Goal: Feedback & Contribution: Leave review/rating

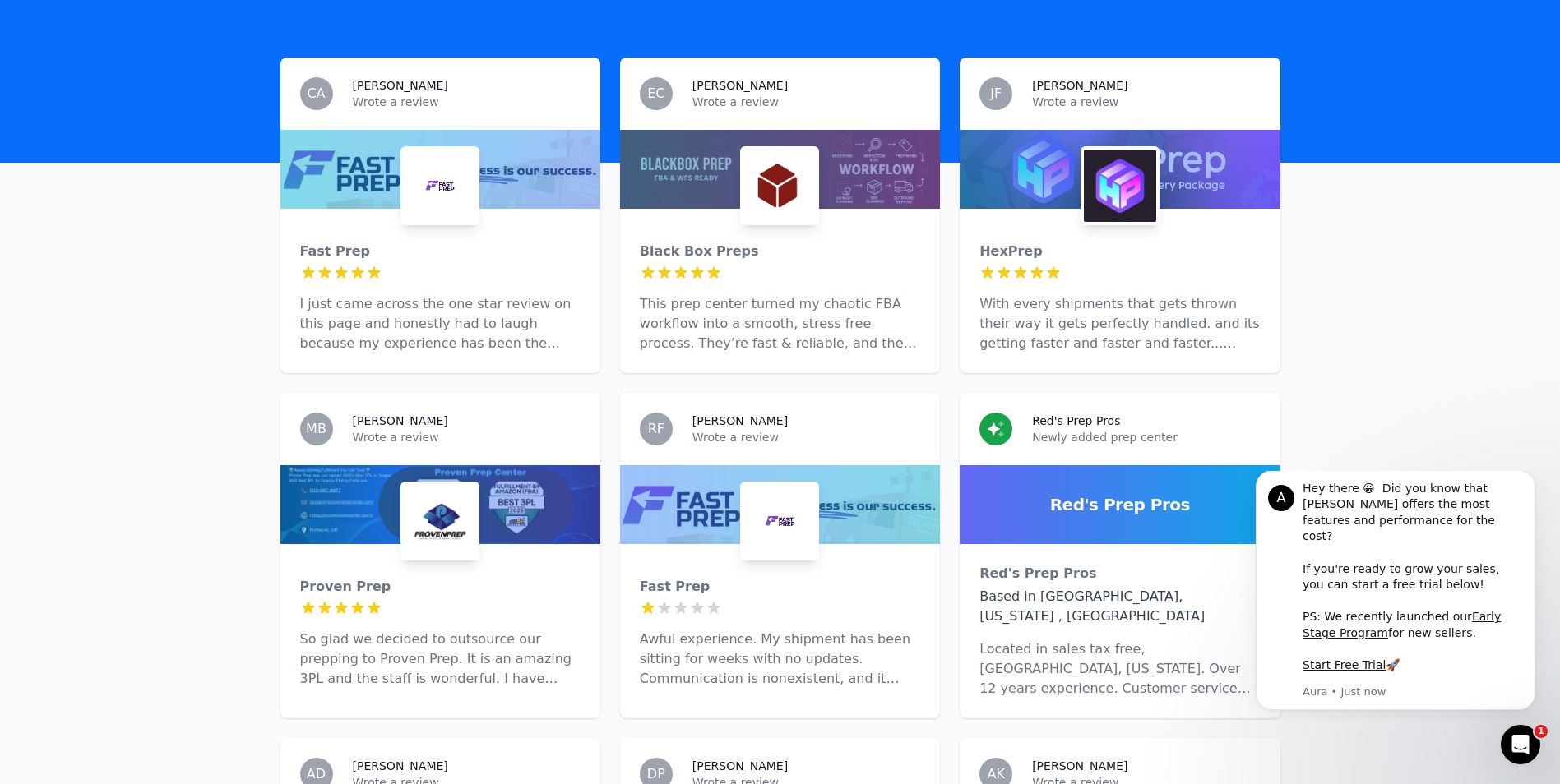
click at [341, 142] on div at bounding box center [440, 169] width 320 height 78
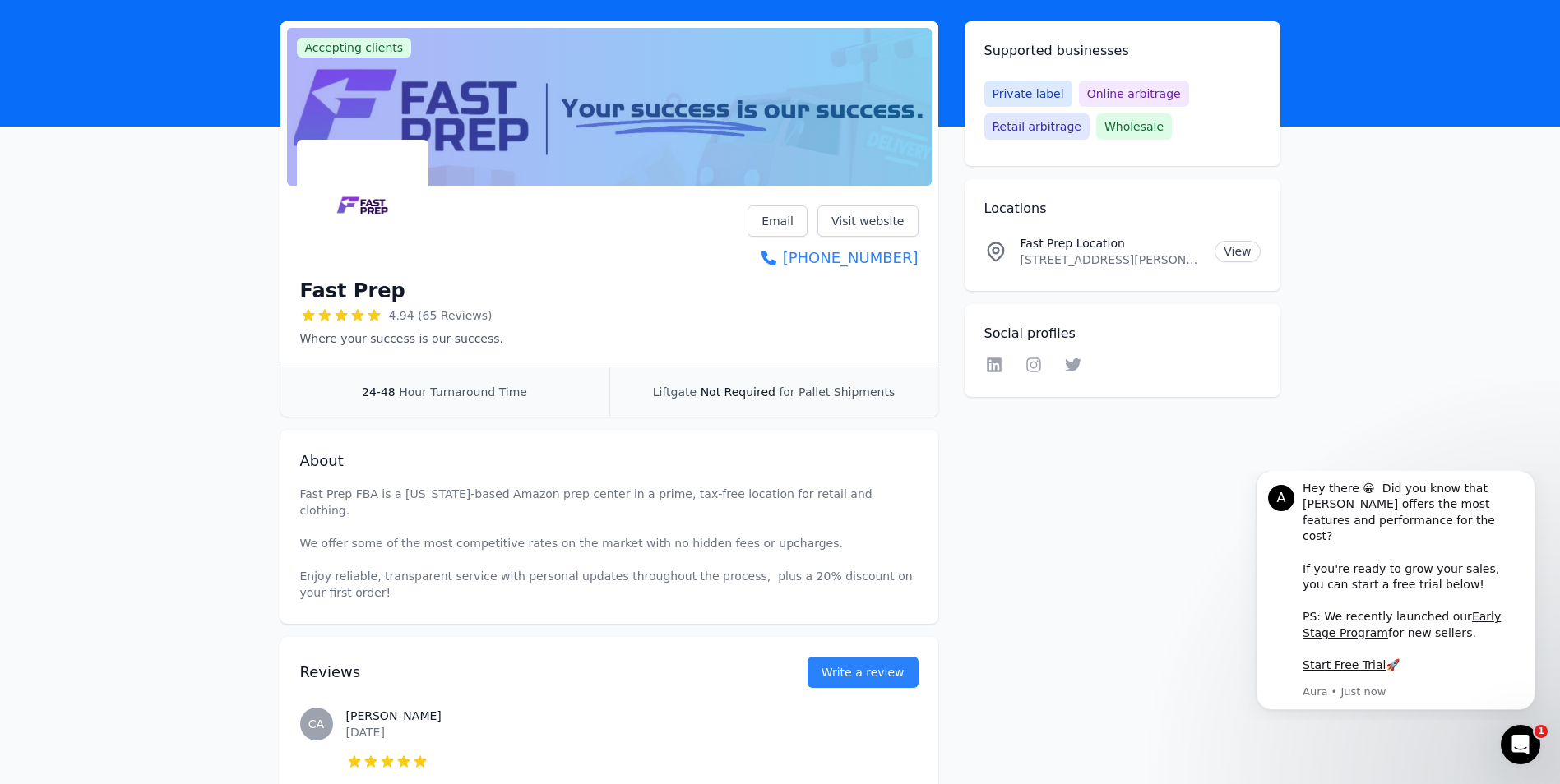
scroll to position [82, 0]
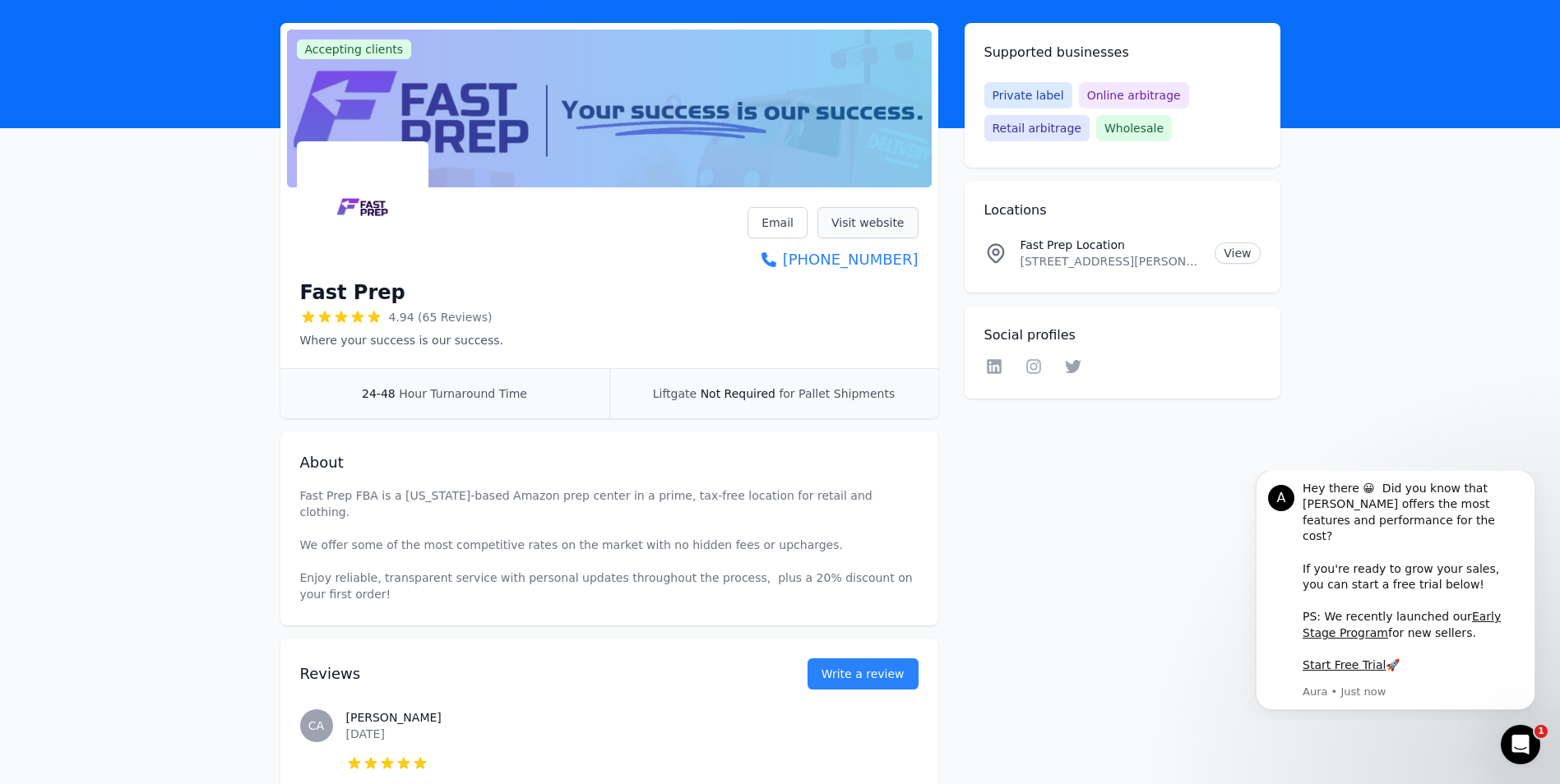
click at [849, 230] on link "Visit website" at bounding box center [868, 222] width 101 height 31
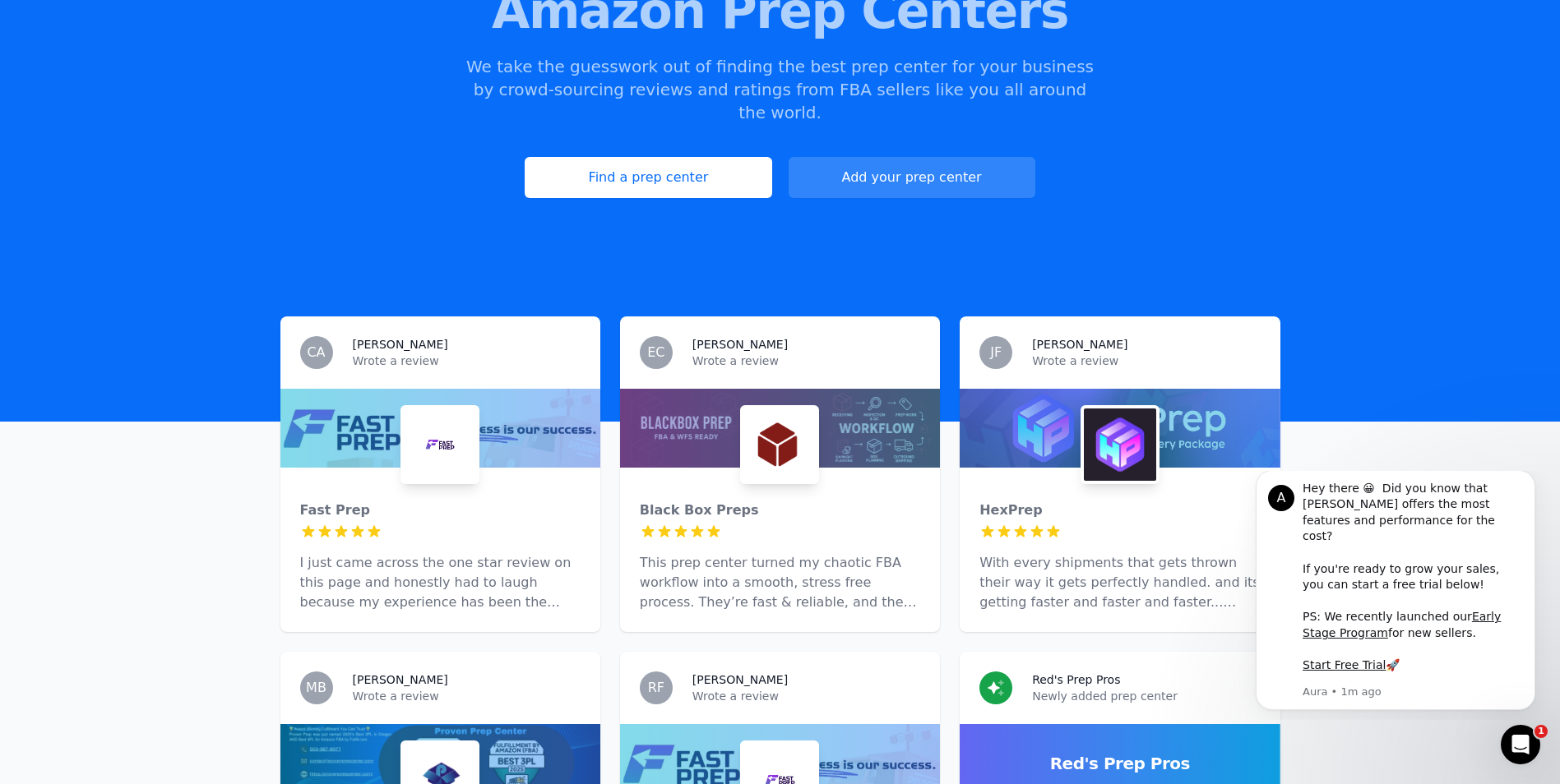
scroll to position [329, 0]
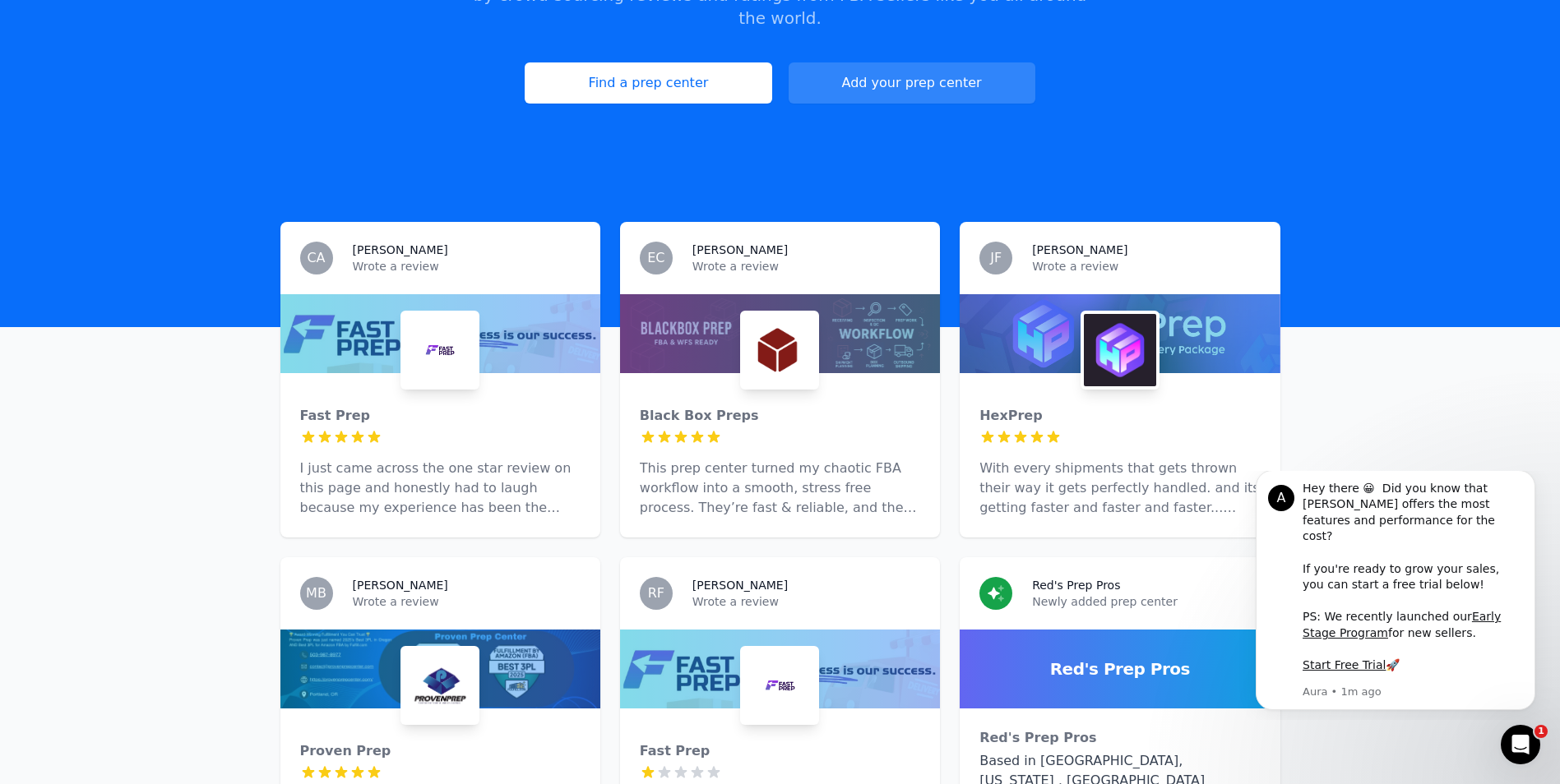
click at [1046, 429] on icon at bounding box center [1053, 437] width 17 height 17
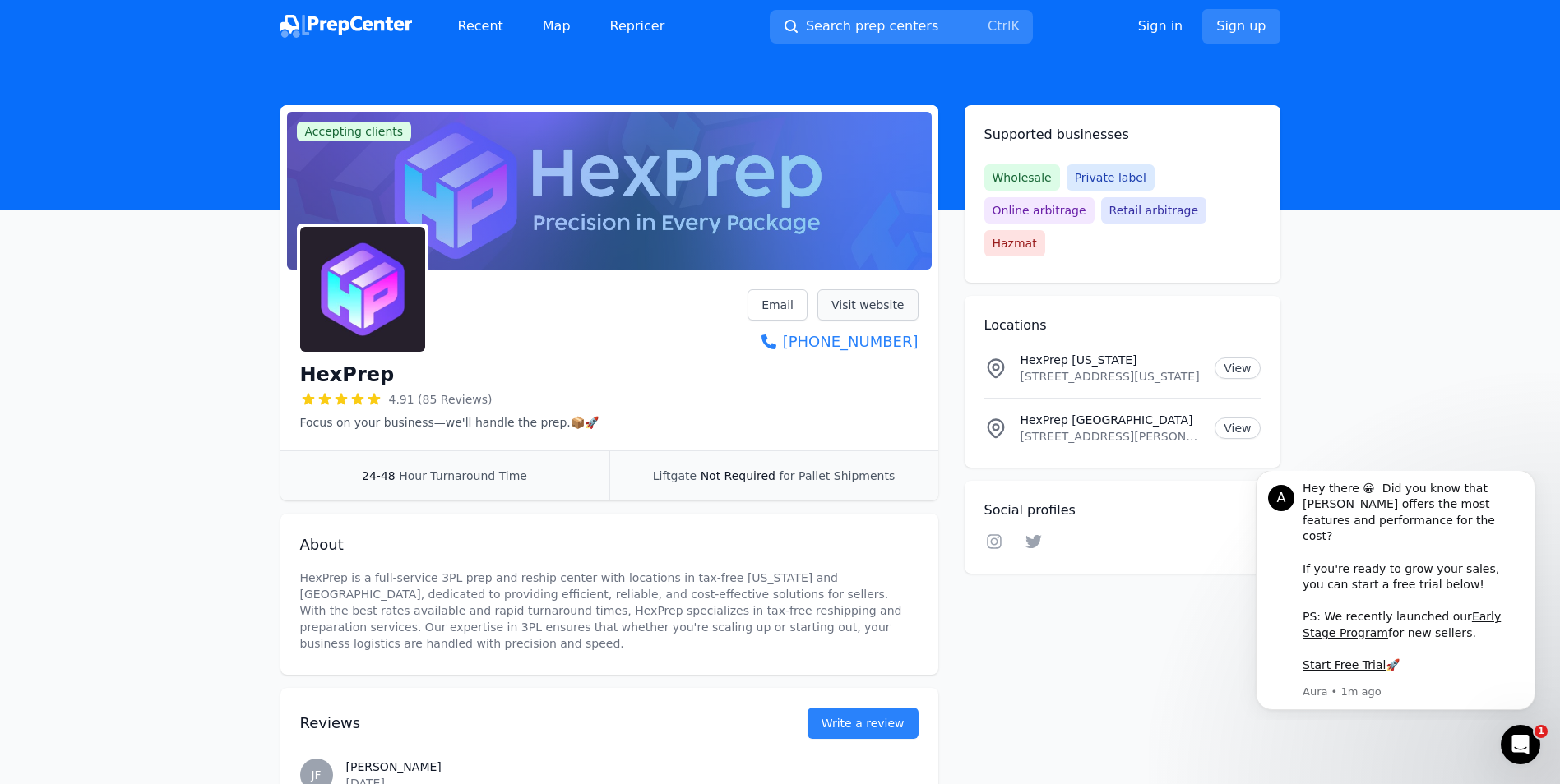
click at [874, 306] on link "Visit website" at bounding box center [868, 304] width 101 height 31
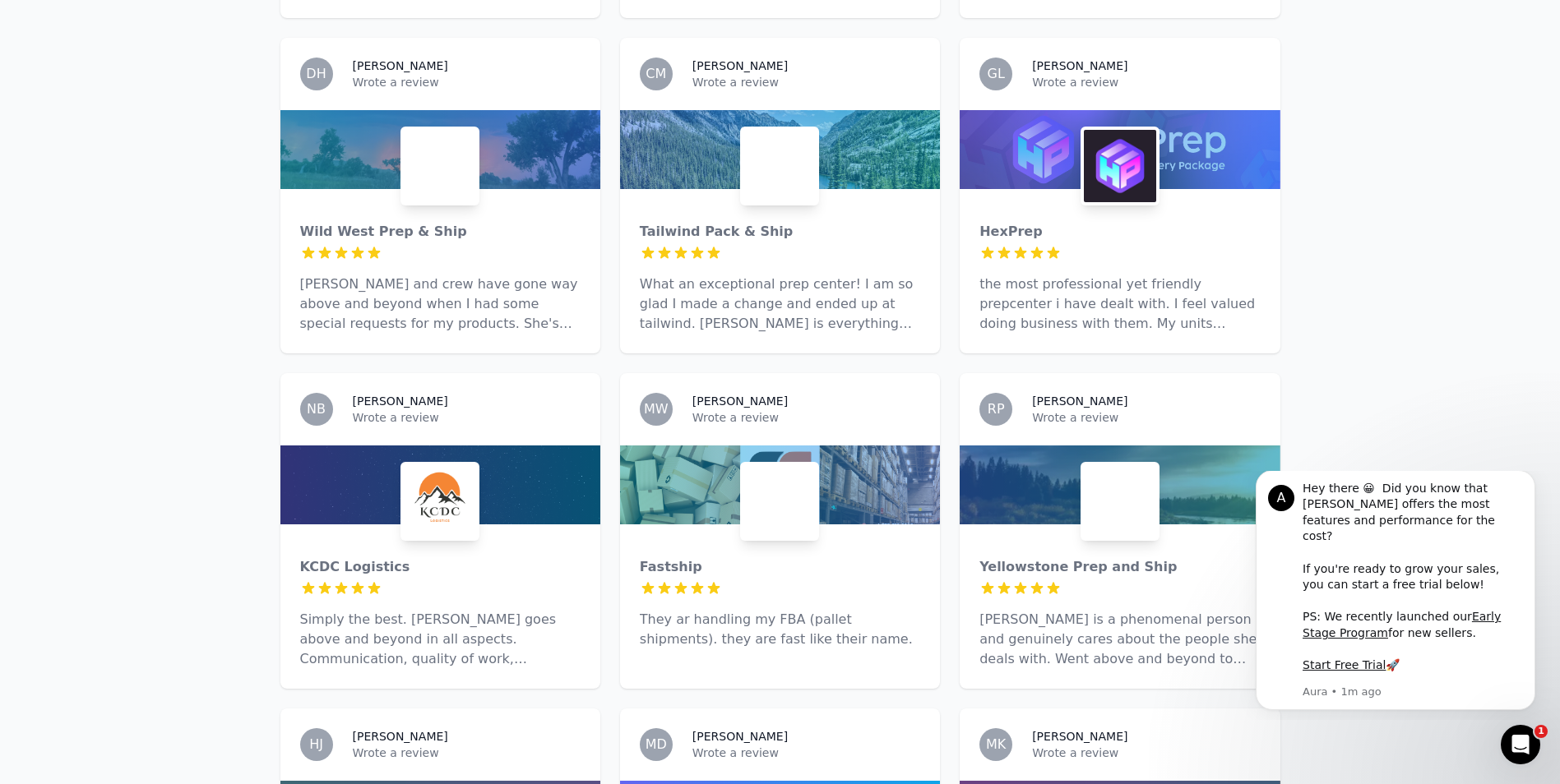
scroll to position [1890, 0]
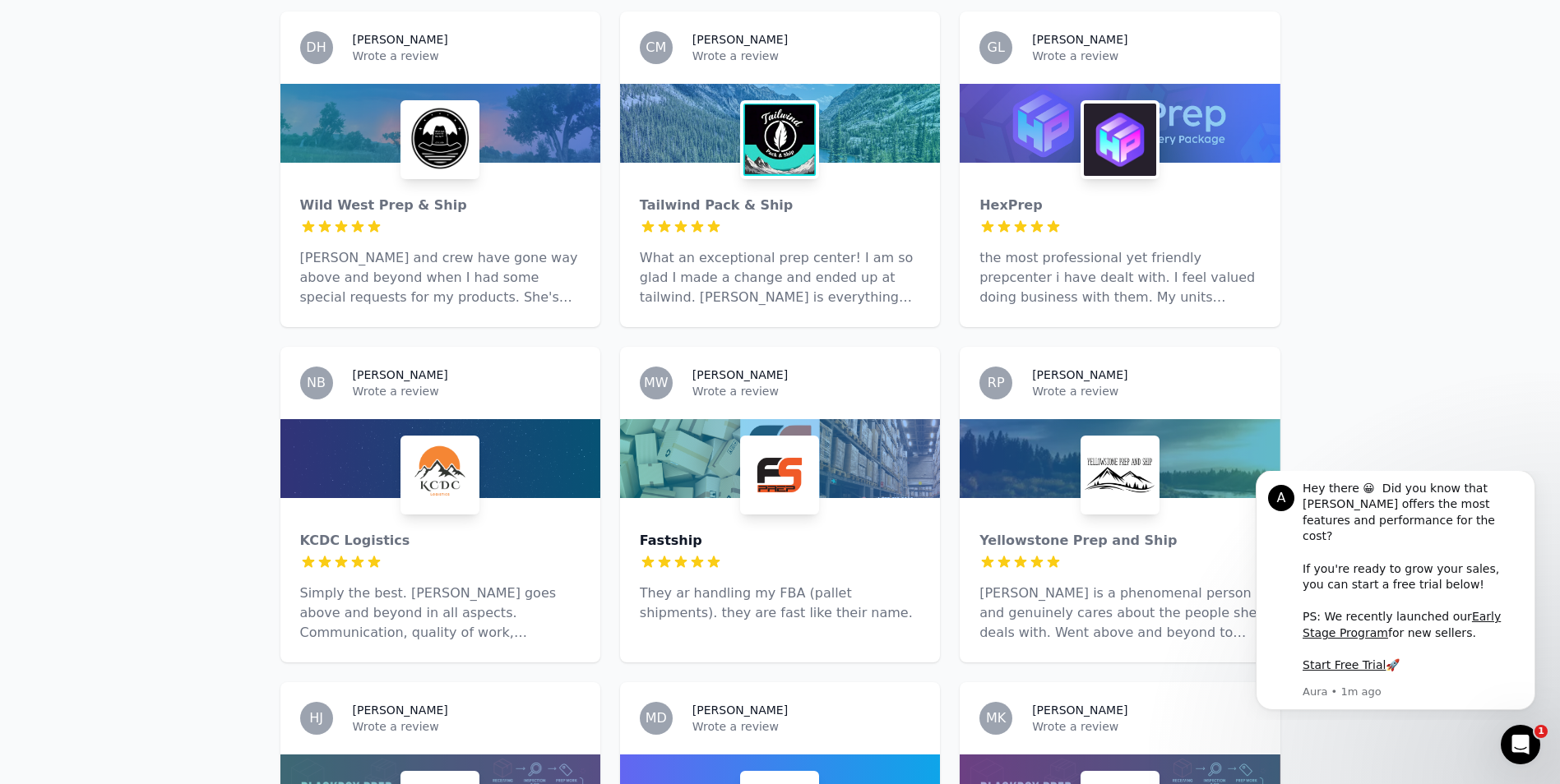
click at [685, 531] on div "Fastship" at bounding box center [780, 541] width 280 height 20
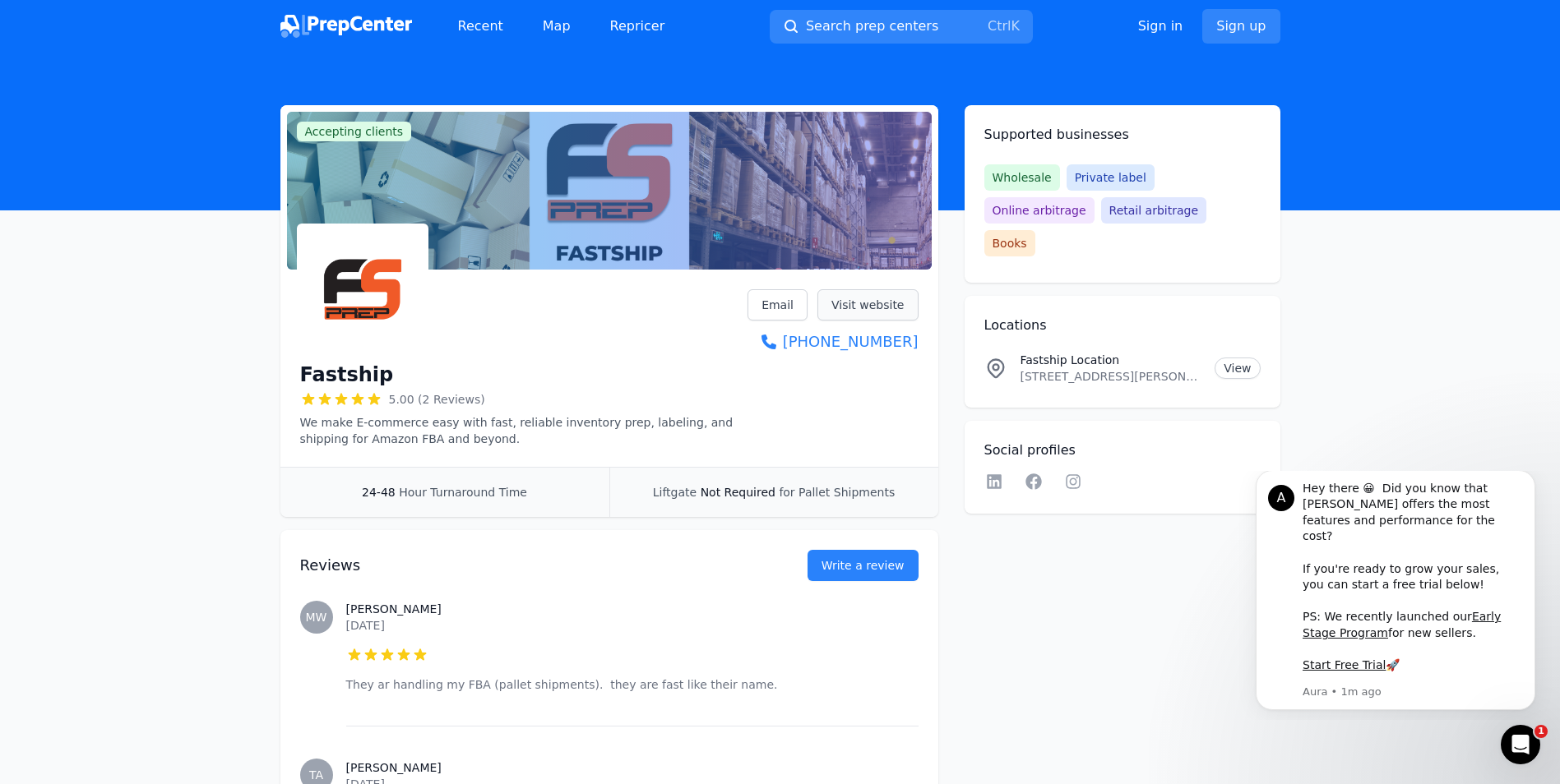
click at [885, 300] on link "Visit website" at bounding box center [868, 304] width 101 height 31
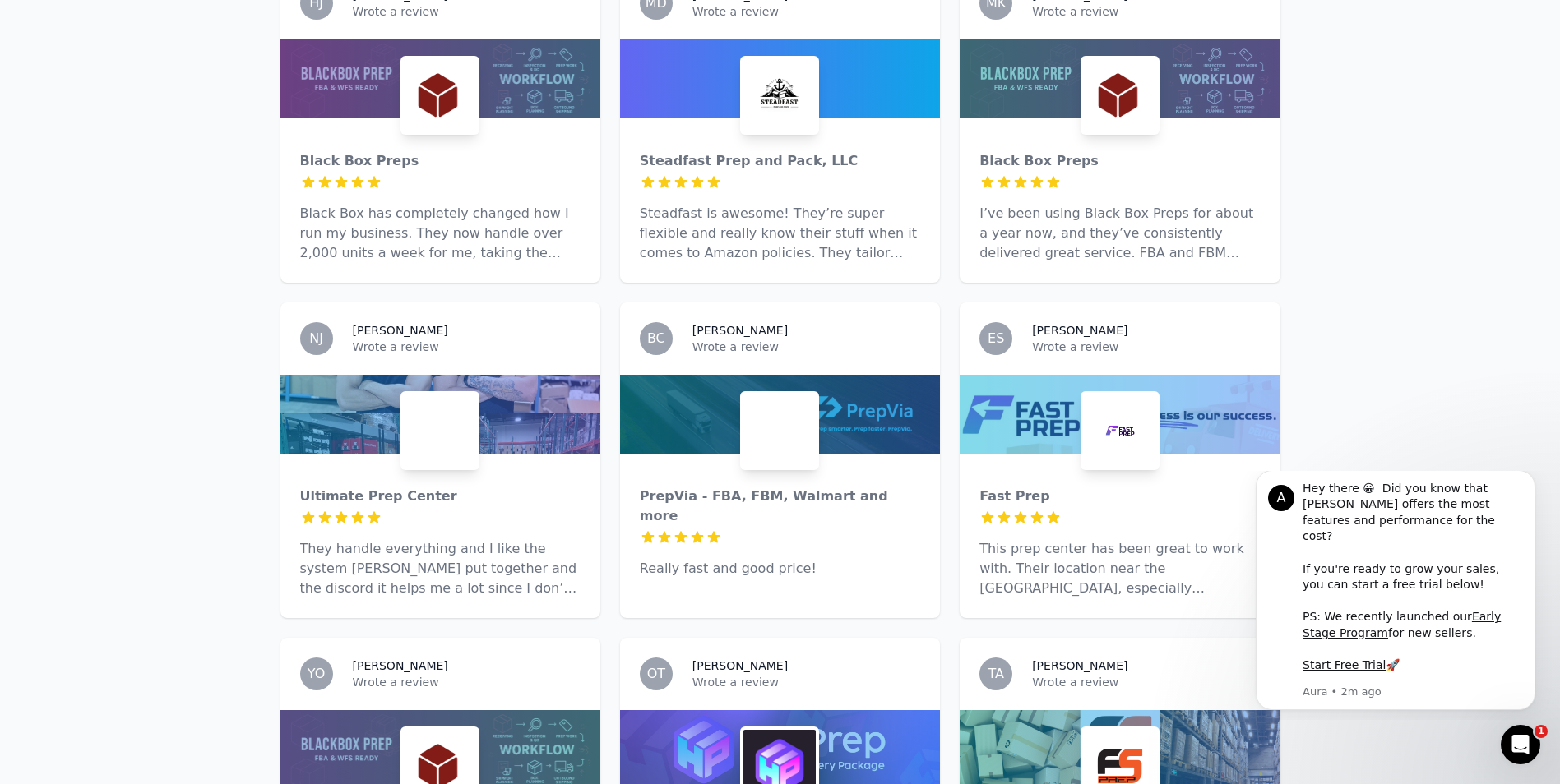
scroll to position [2630, 0]
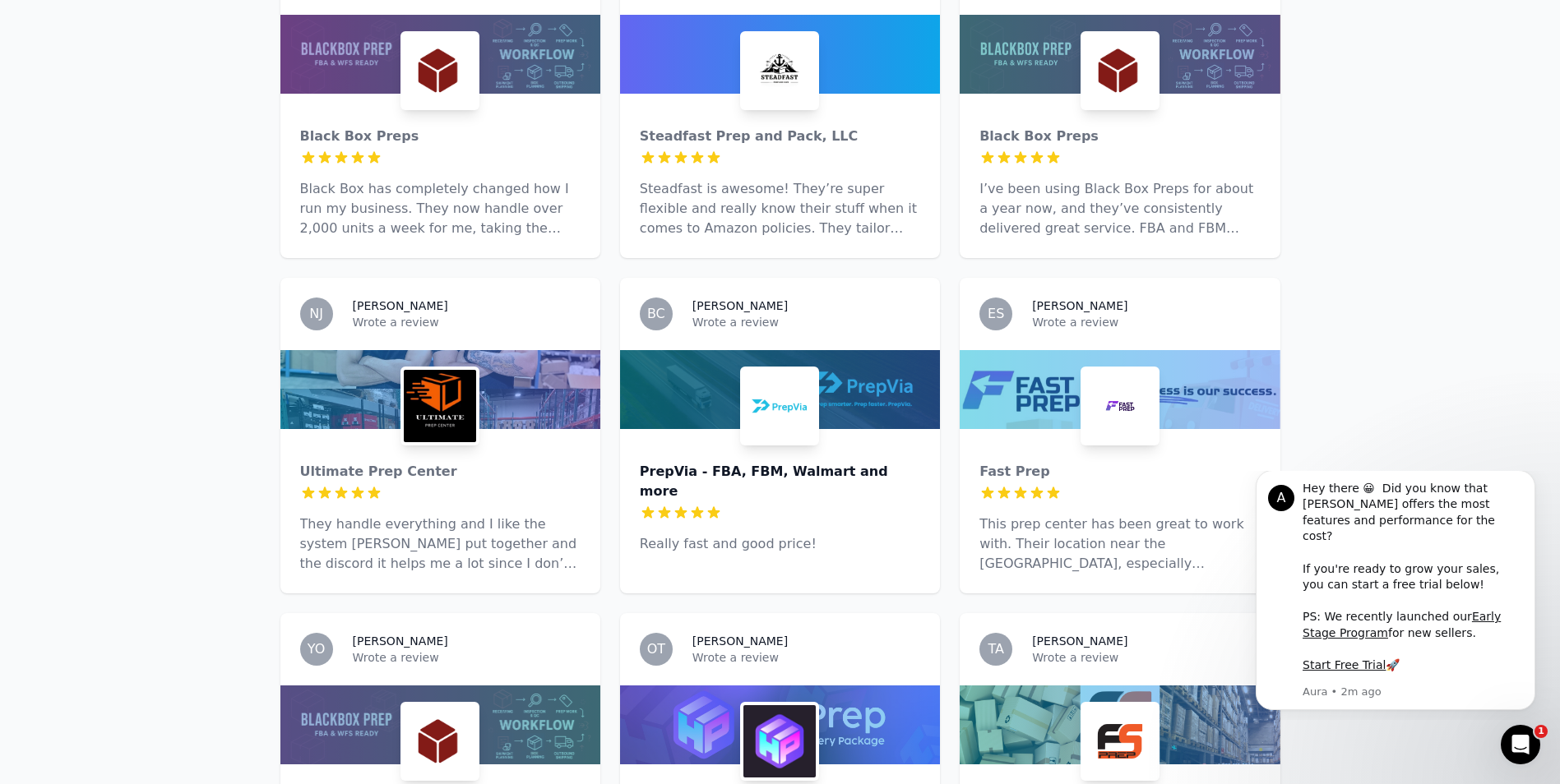
click at [689, 462] on div "PrepVia - FBA, FBM, Walmart and more" at bounding box center [780, 482] width 280 height 40
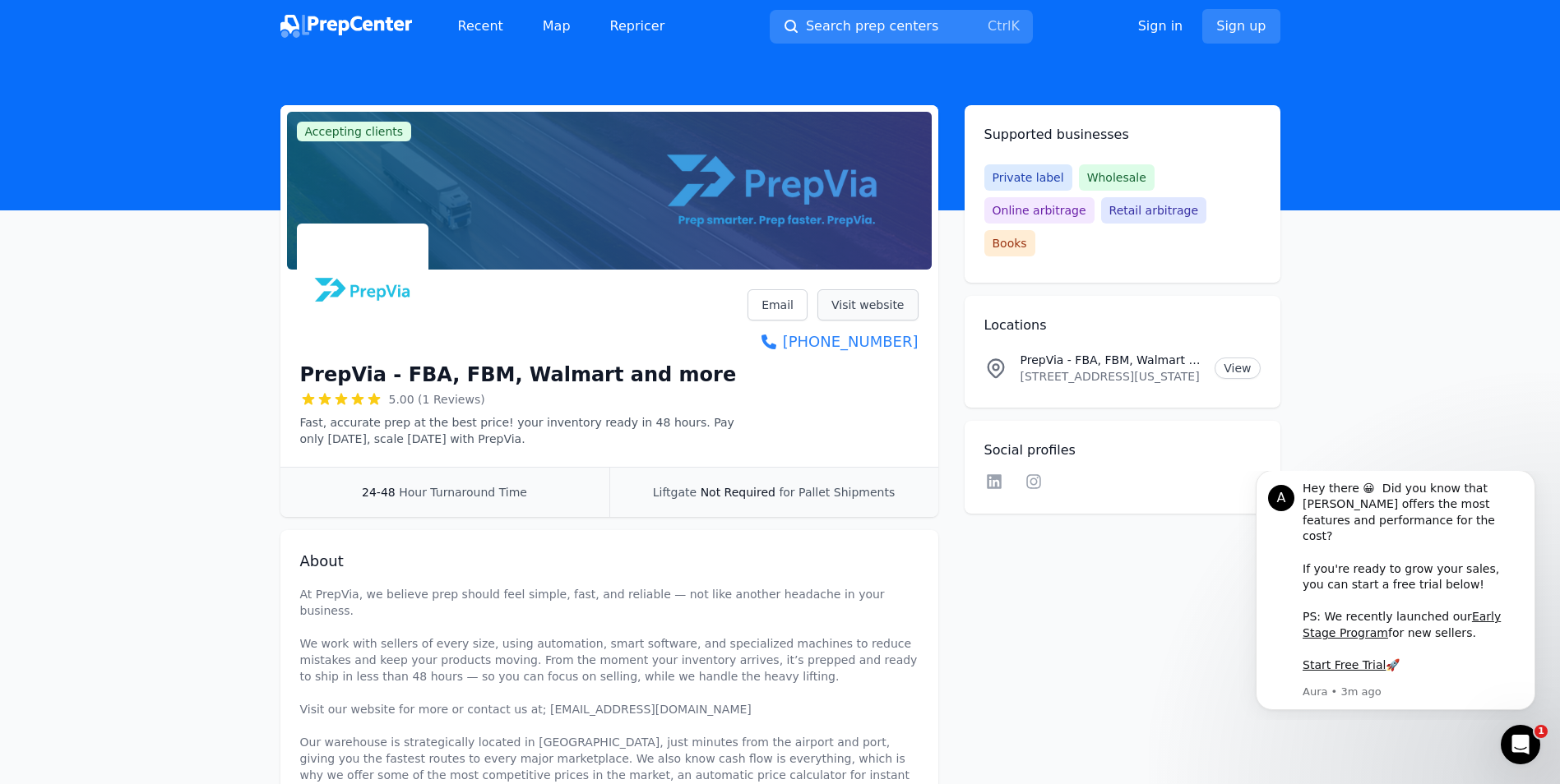
click at [887, 304] on link "Visit website" at bounding box center [868, 304] width 101 height 31
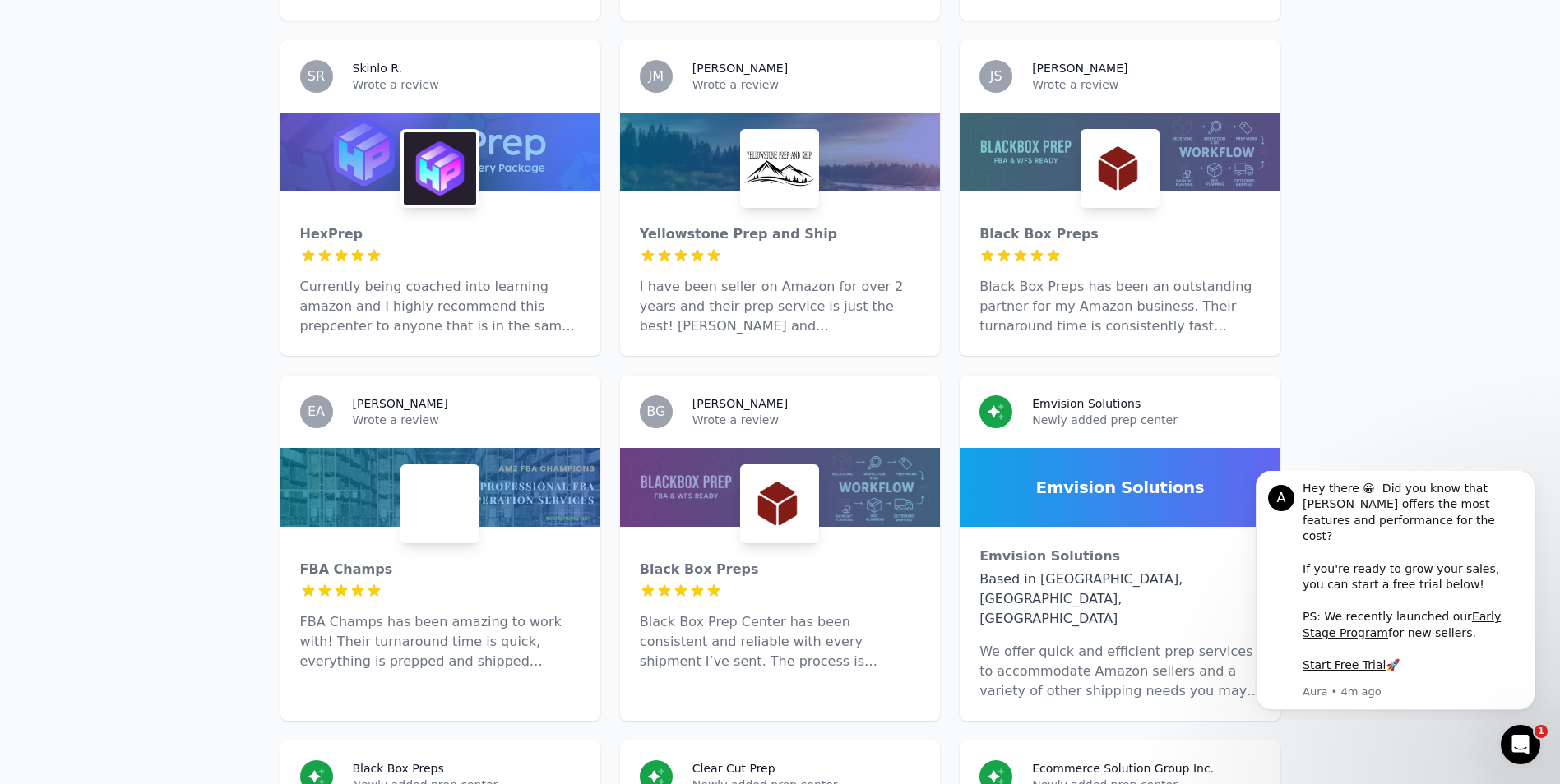
scroll to position [6000, 0]
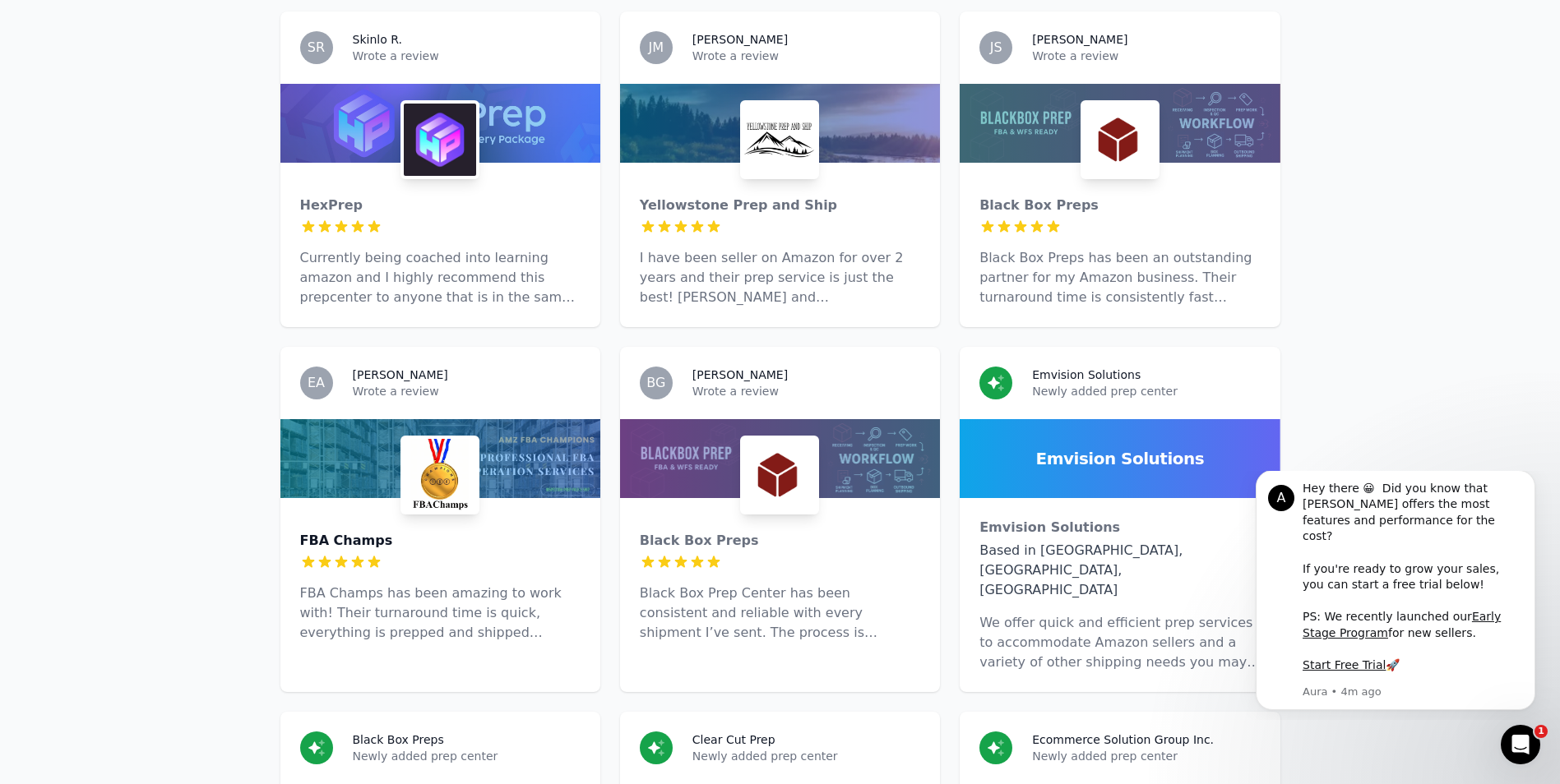
click at [328, 531] on div "FBA Champs" at bounding box center [440, 541] width 280 height 20
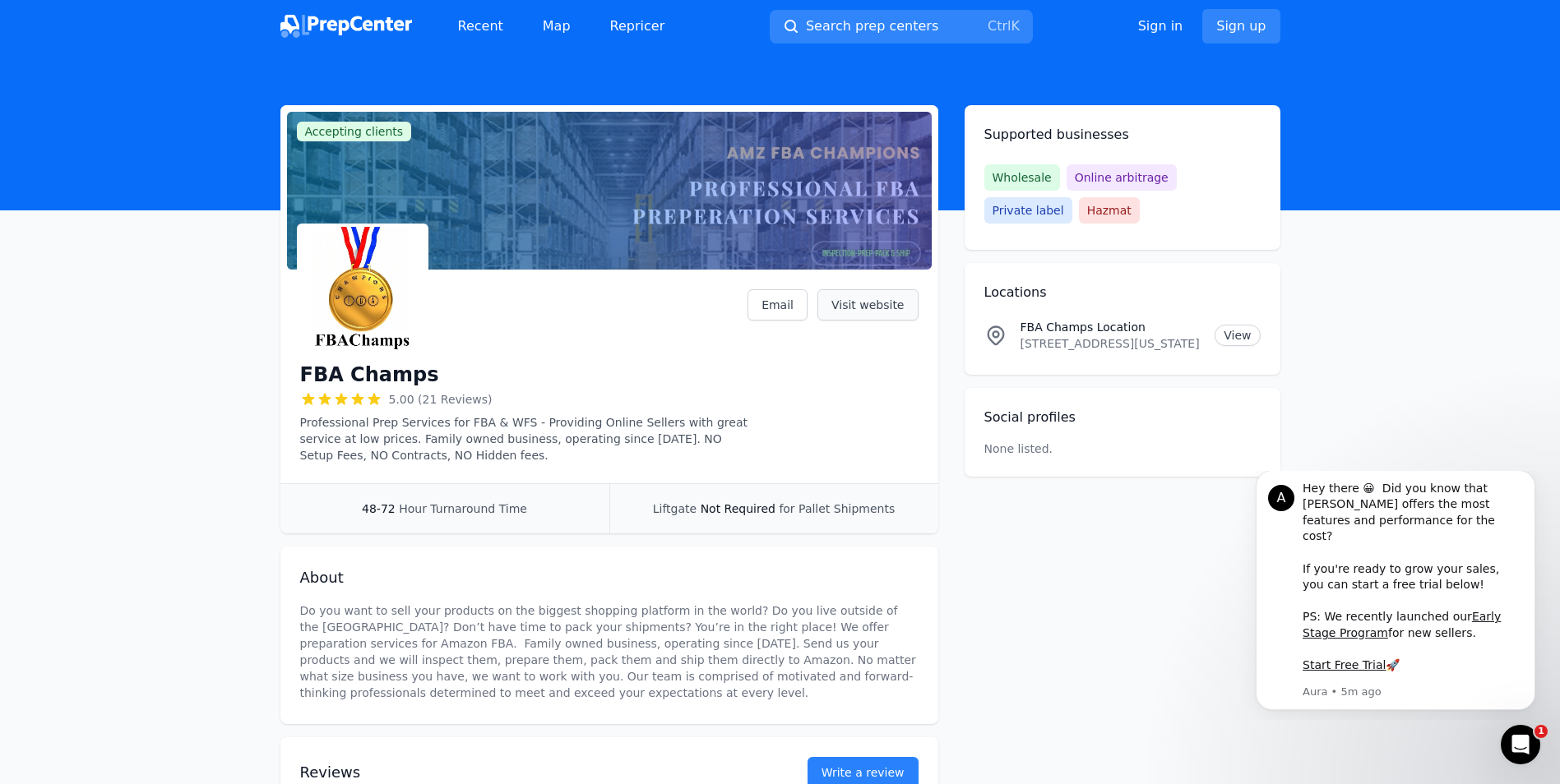
click at [874, 307] on link "Visit website" at bounding box center [868, 304] width 101 height 31
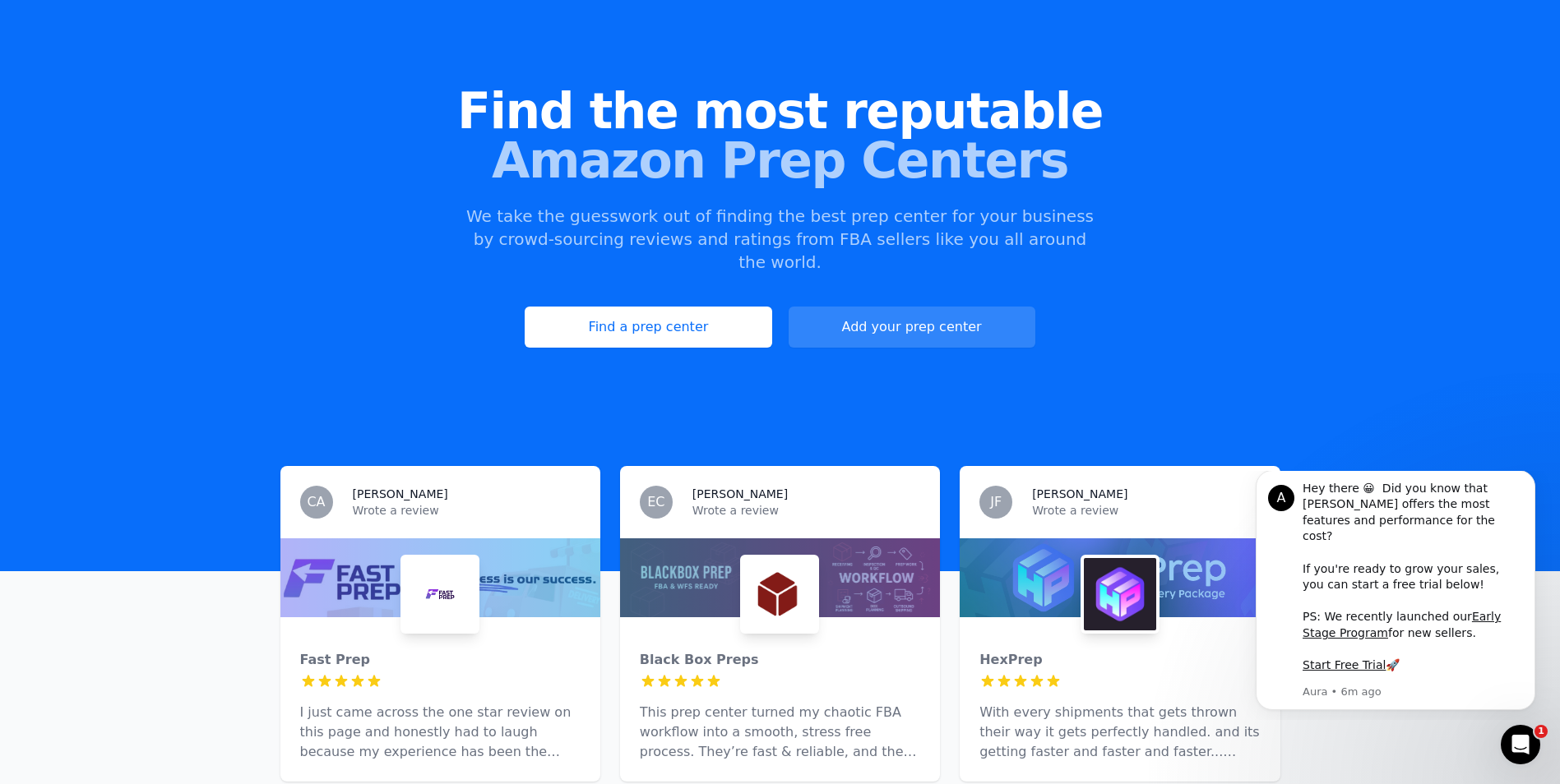
scroll to position [82, 0]
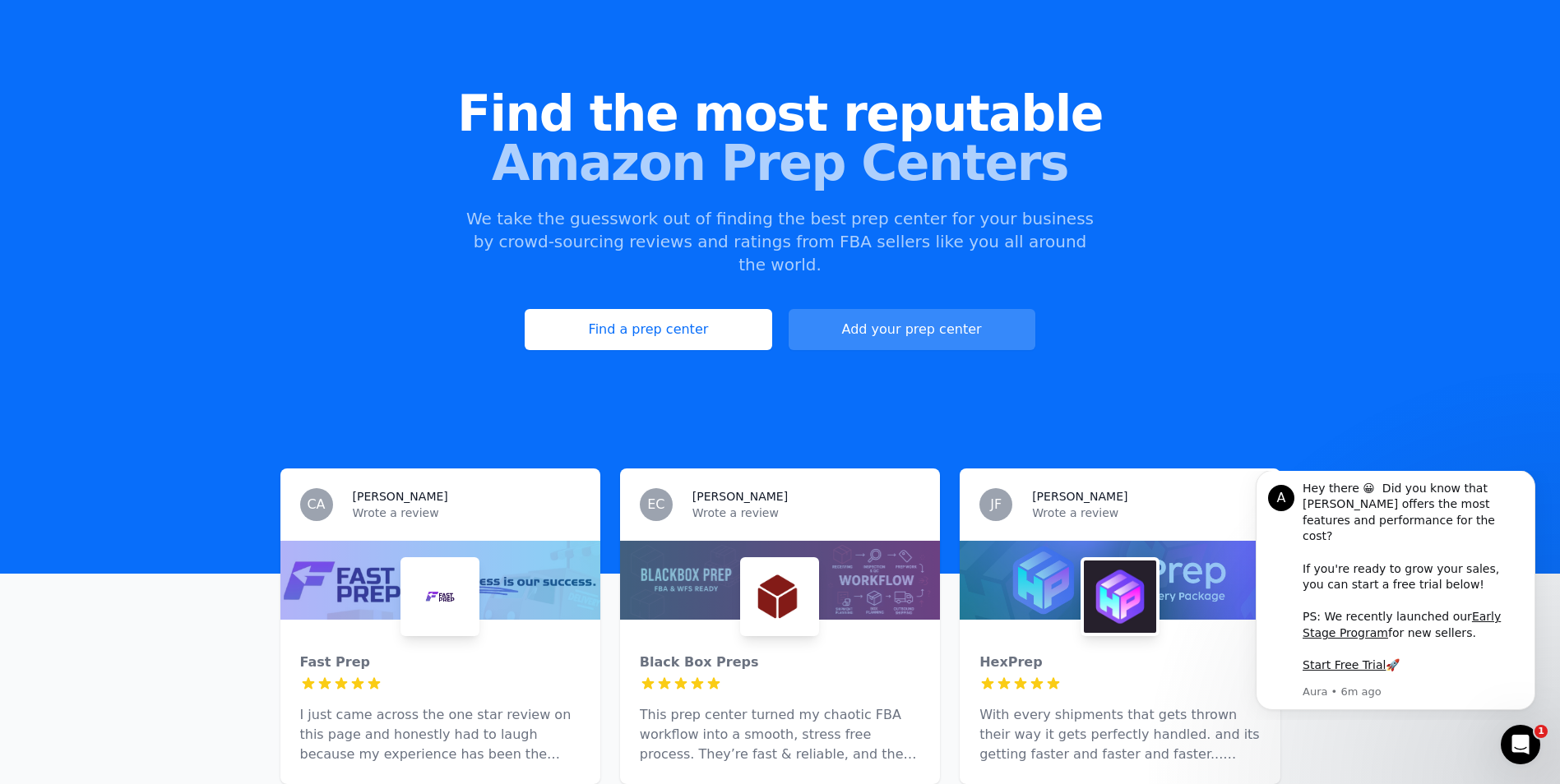
click at [849, 312] on link "Add your prep center" at bounding box center [912, 329] width 247 height 41
click at [900, 311] on link "Add your prep center" at bounding box center [912, 329] width 247 height 41
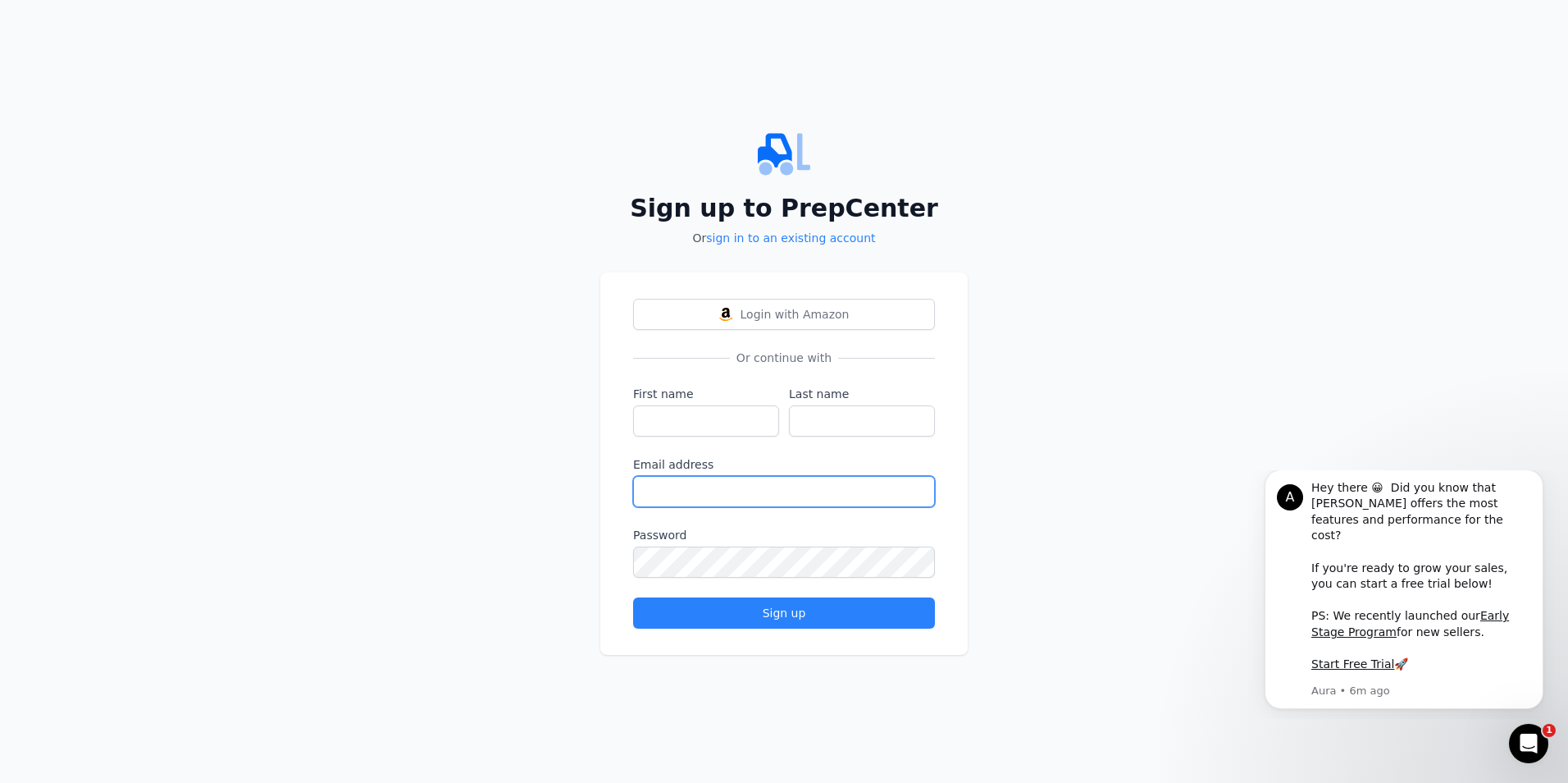
type input "[EMAIL_ADDRESS][DOMAIN_NAME]"
click at [499, 414] on div "Sign up to PrepCenter Or sign in to an existing account Login with Amazon Or co…" at bounding box center [784, 391] width 1568 height 783
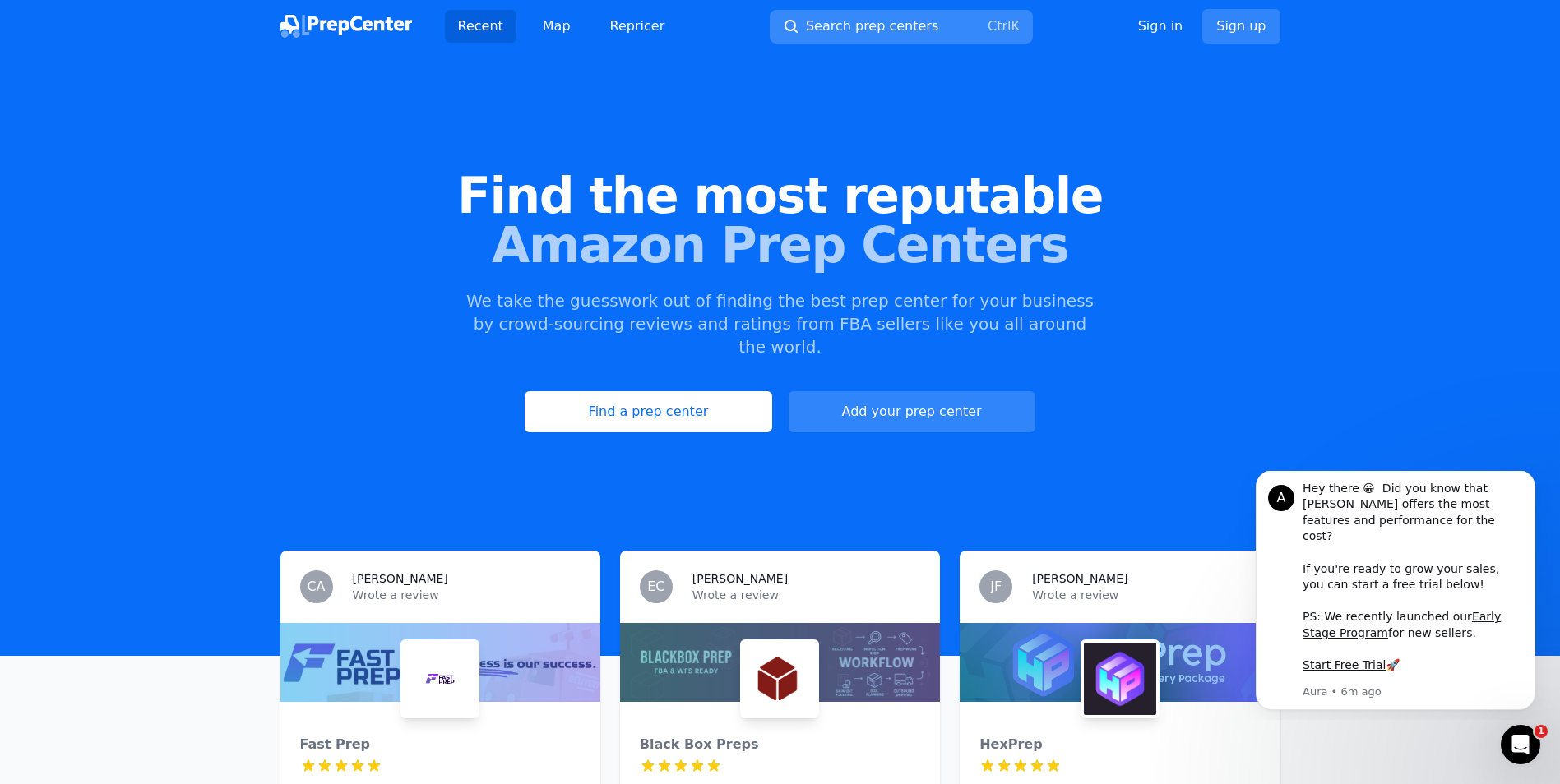
click at [835, 25] on span "Search prep centers" at bounding box center [872, 27] width 132 height 20
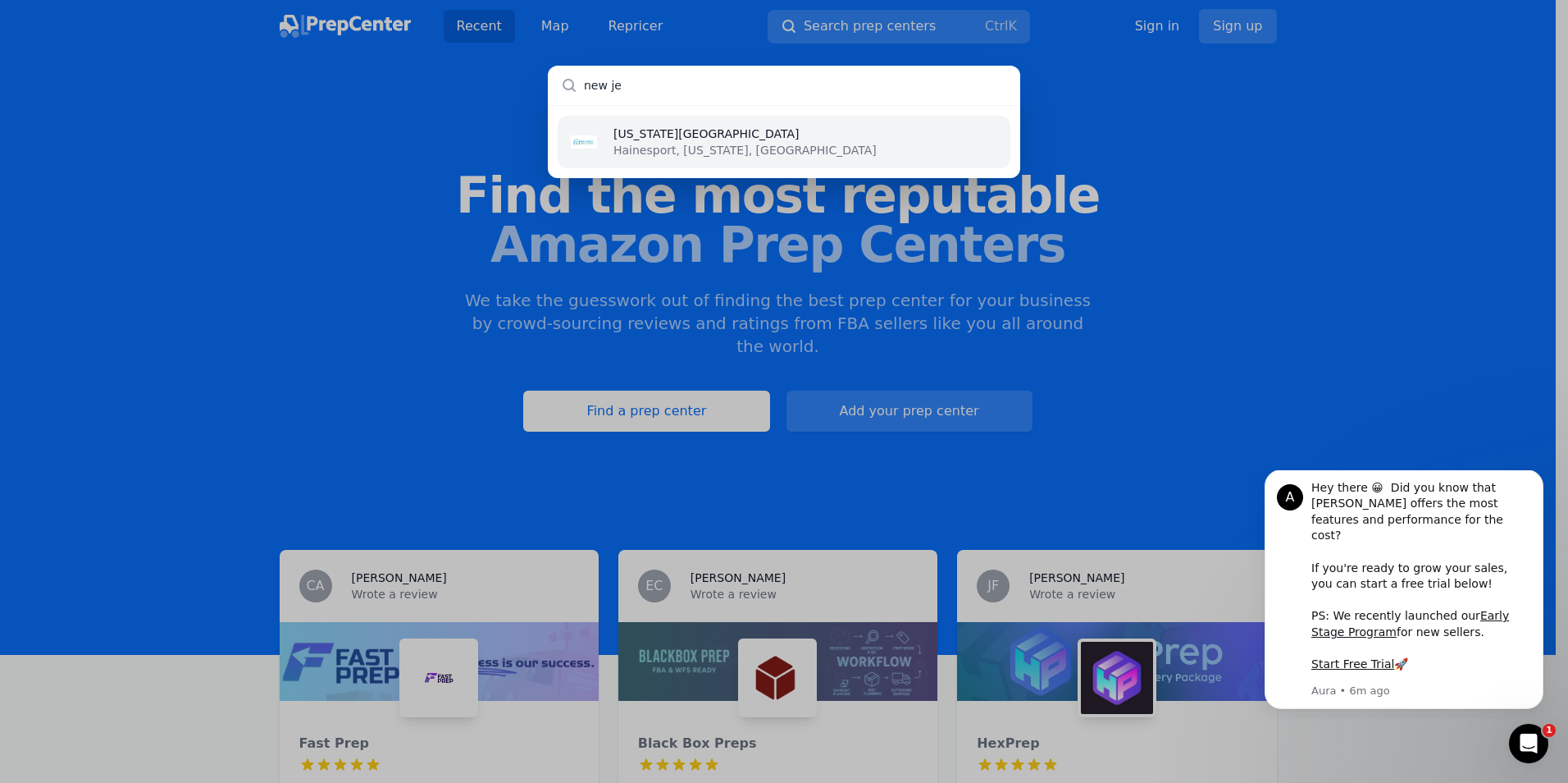
type input "new je"
click at [757, 135] on li "[US_STATE][GEOGRAPHIC_DATA] [GEOGRAPHIC_DATA], [US_STATE], [GEOGRAPHIC_DATA]" at bounding box center [784, 142] width 453 height 53
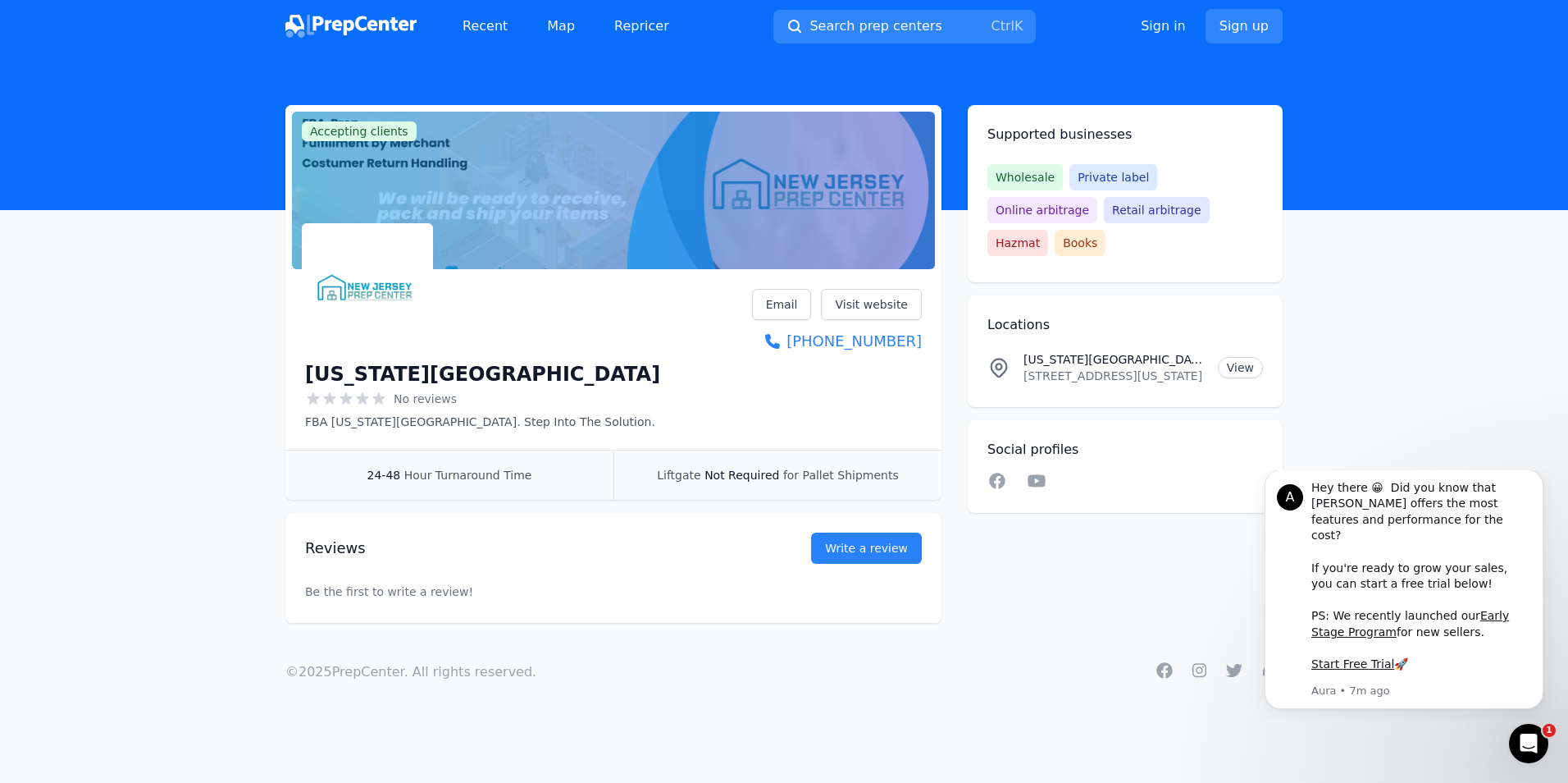
click at [179, 359] on main "Accepting clients Claim business [US_STATE][GEOGRAPHIC_DATA] No reviews FBA [US…" at bounding box center [784, 364] width 1568 height 518
click at [855, 548] on link "Write a review" at bounding box center [867, 548] width 111 height 31
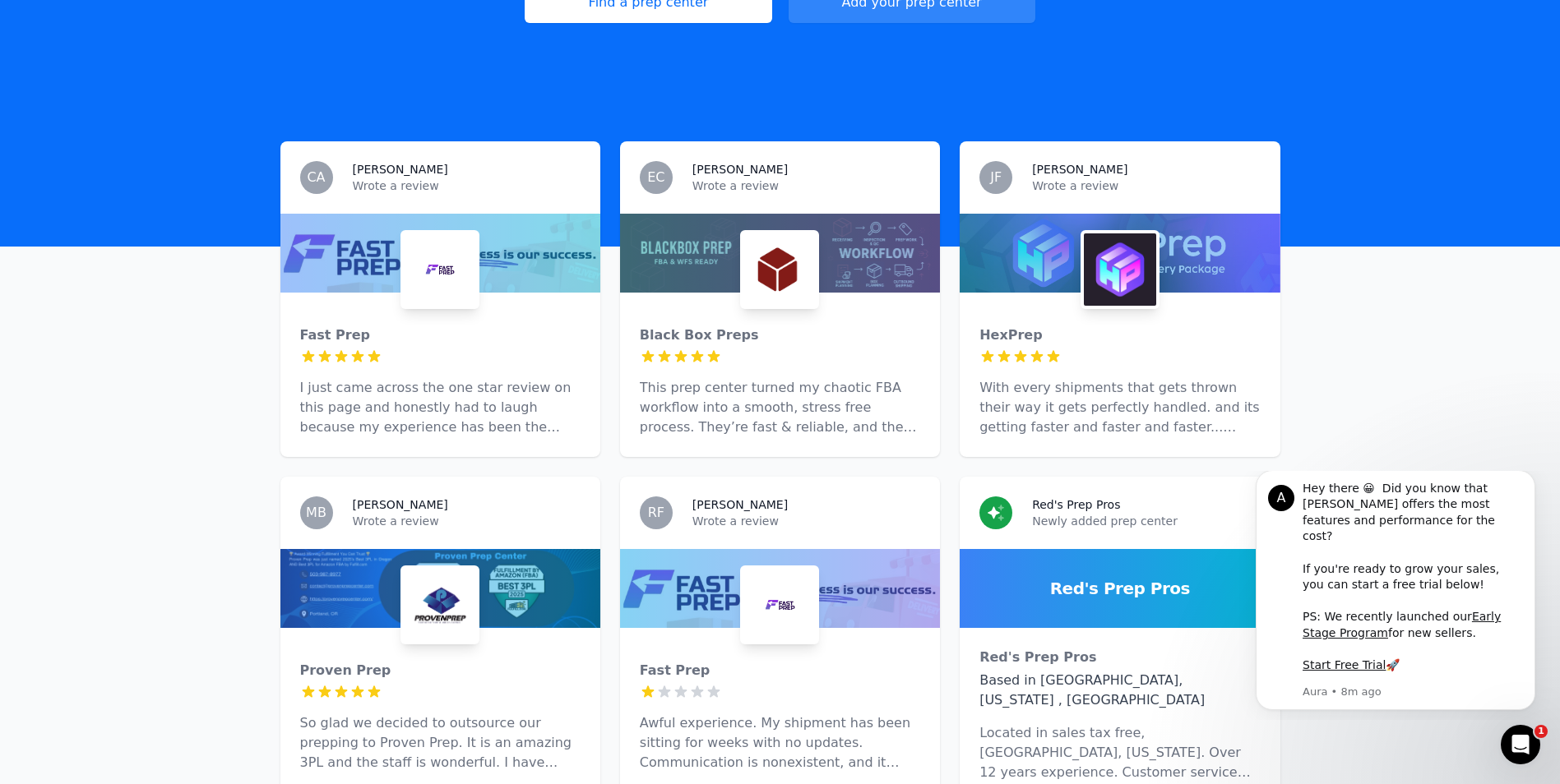
scroll to position [411, 0]
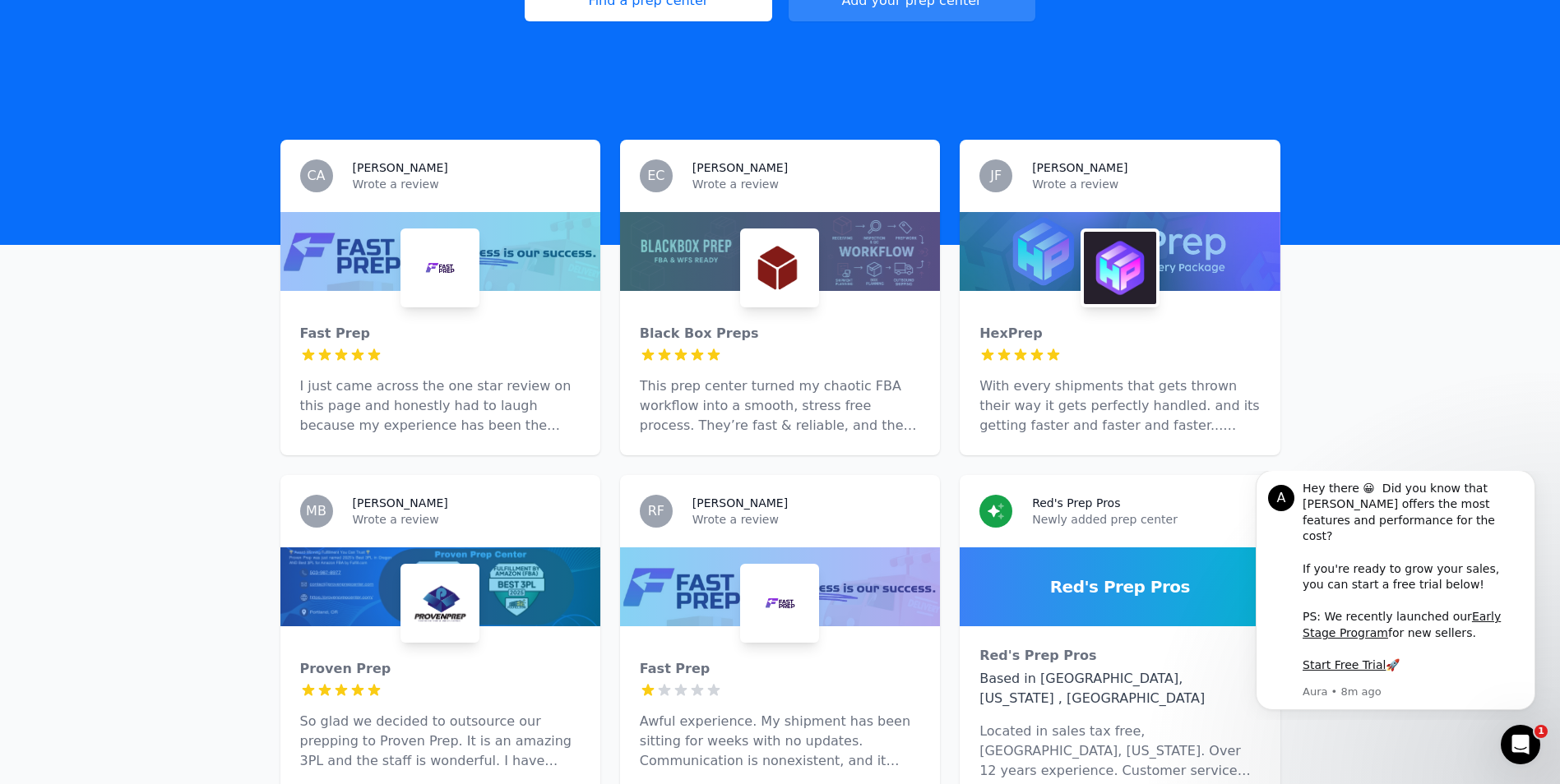
click at [407, 406] on p "I just came across the one star review on this page and honestly had to laugh b…" at bounding box center [440, 406] width 280 height 60
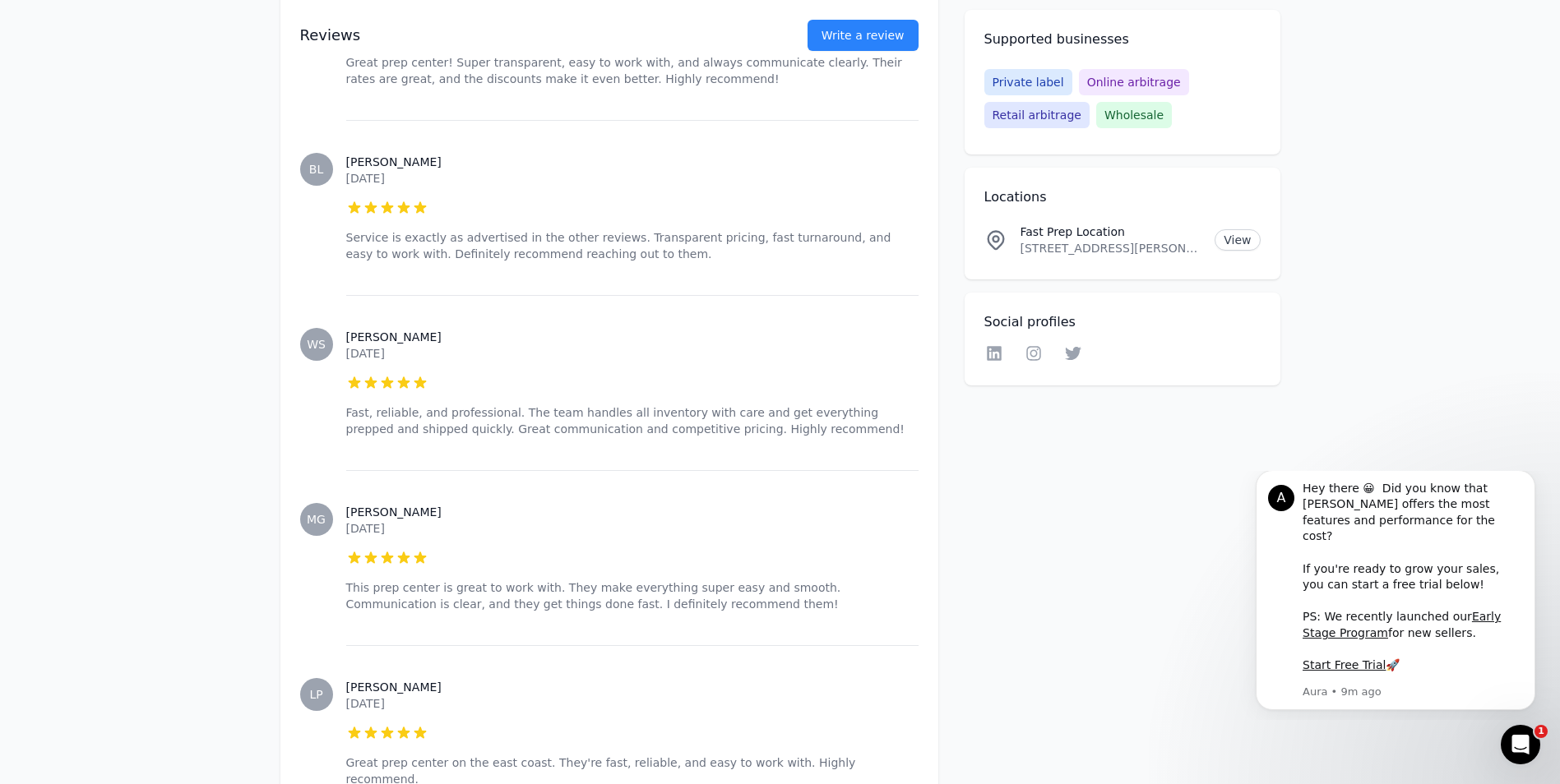
scroll to position [4356, 0]
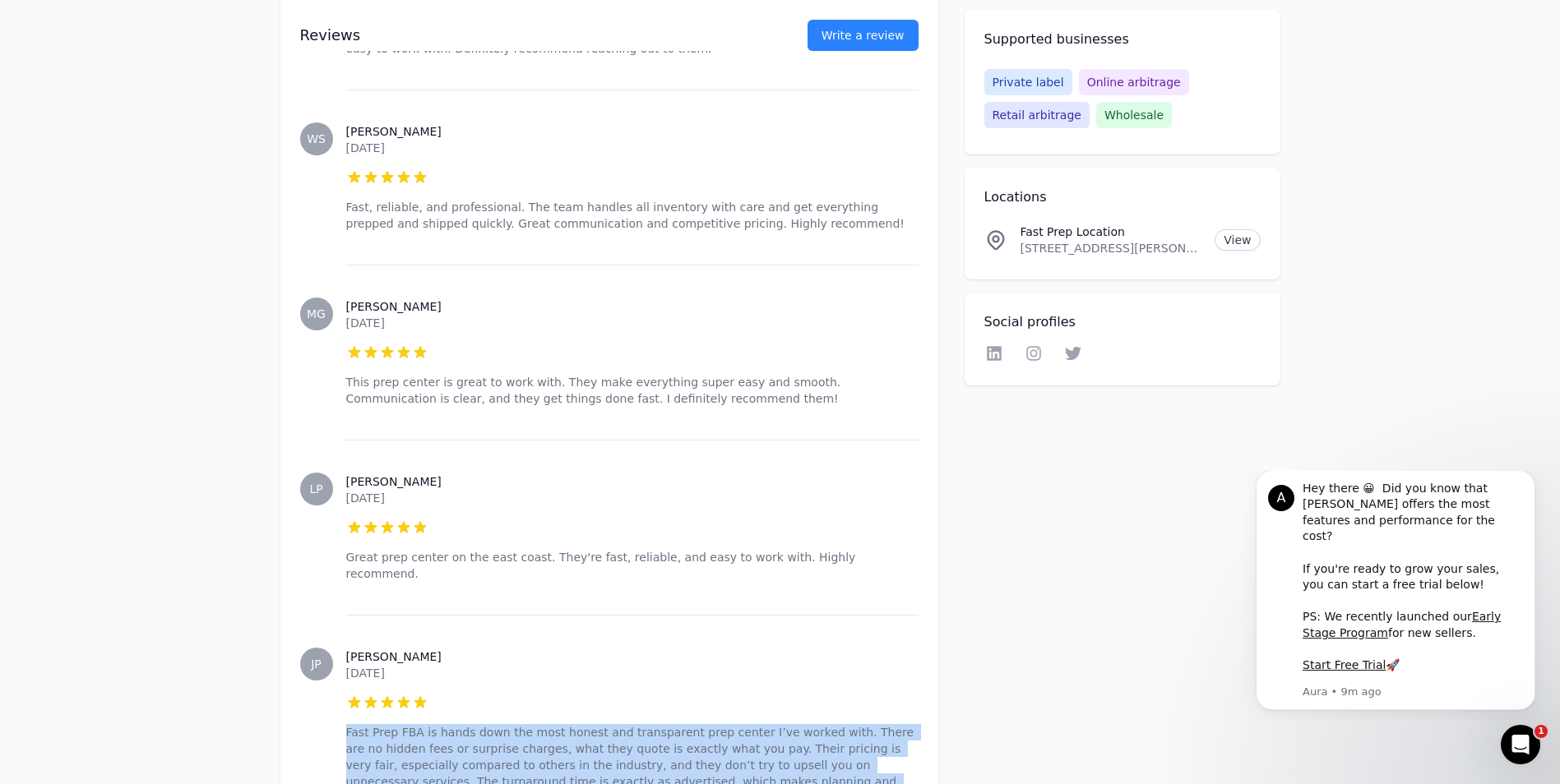
drag, startPoint x: 765, startPoint y: 601, endPoint x: 343, endPoint y: 532, distance: 427.6
click at [343, 615] on div "JP [PERSON_NAME] [DATE] 5 out of 5 stars Fast Prep FBA is hands down the most h…" at bounding box center [609, 735] width 618 height 240
copy p "Fast Prep FBA is hands down the most honest and transparent prep center I’ve wo…"
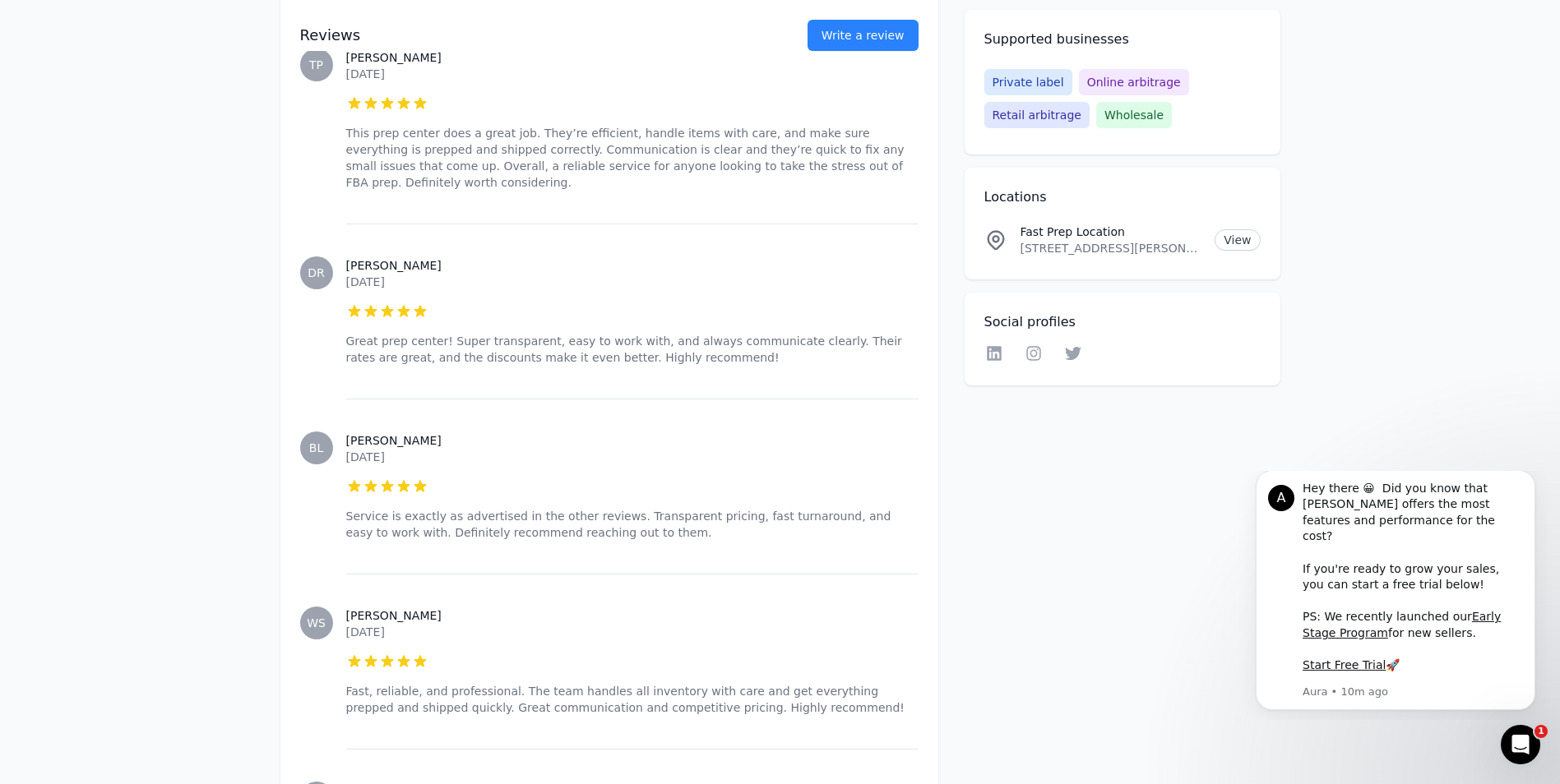
scroll to position [3781, 0]
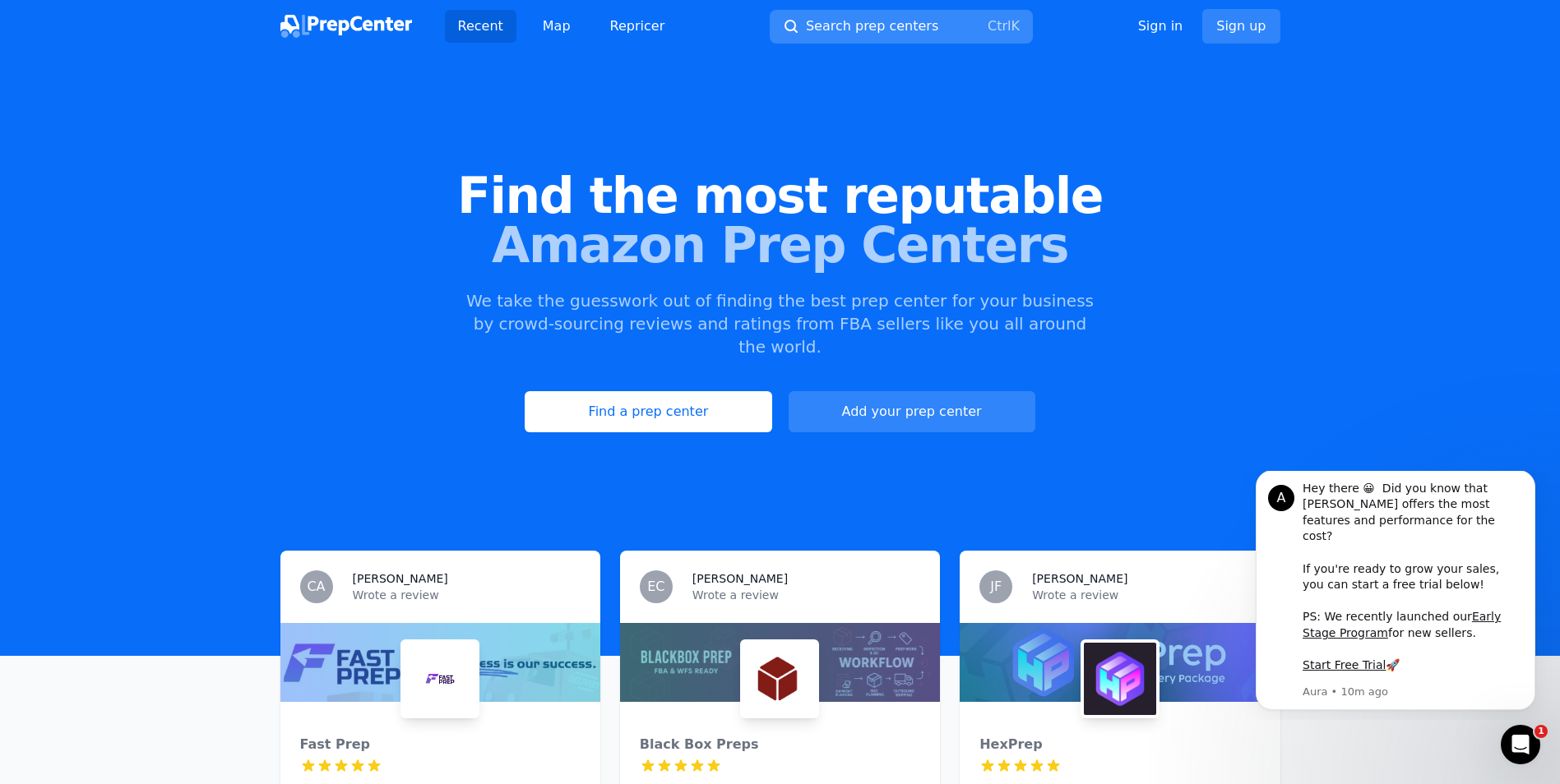
click at [924, 26] on button "Search prep centers Ctrl K" at bounding box center [901, 27] width 263 height 34
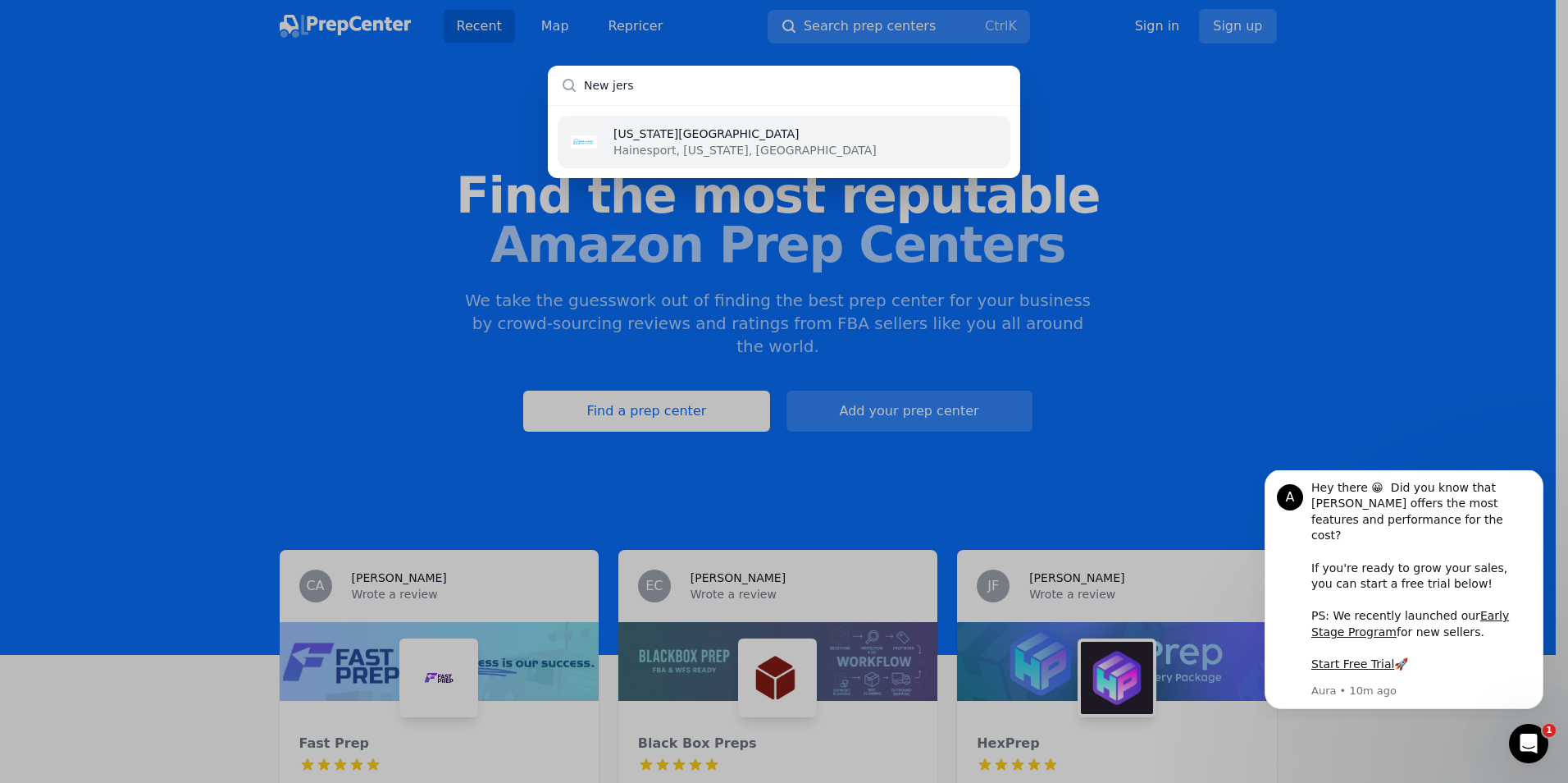
type input "New jers"
click at [683, 148] on p "Hainesport, [US_STATE], [GEOGRAPHIC_DATA]" at bounding box center [746, 150] width 264 height 17
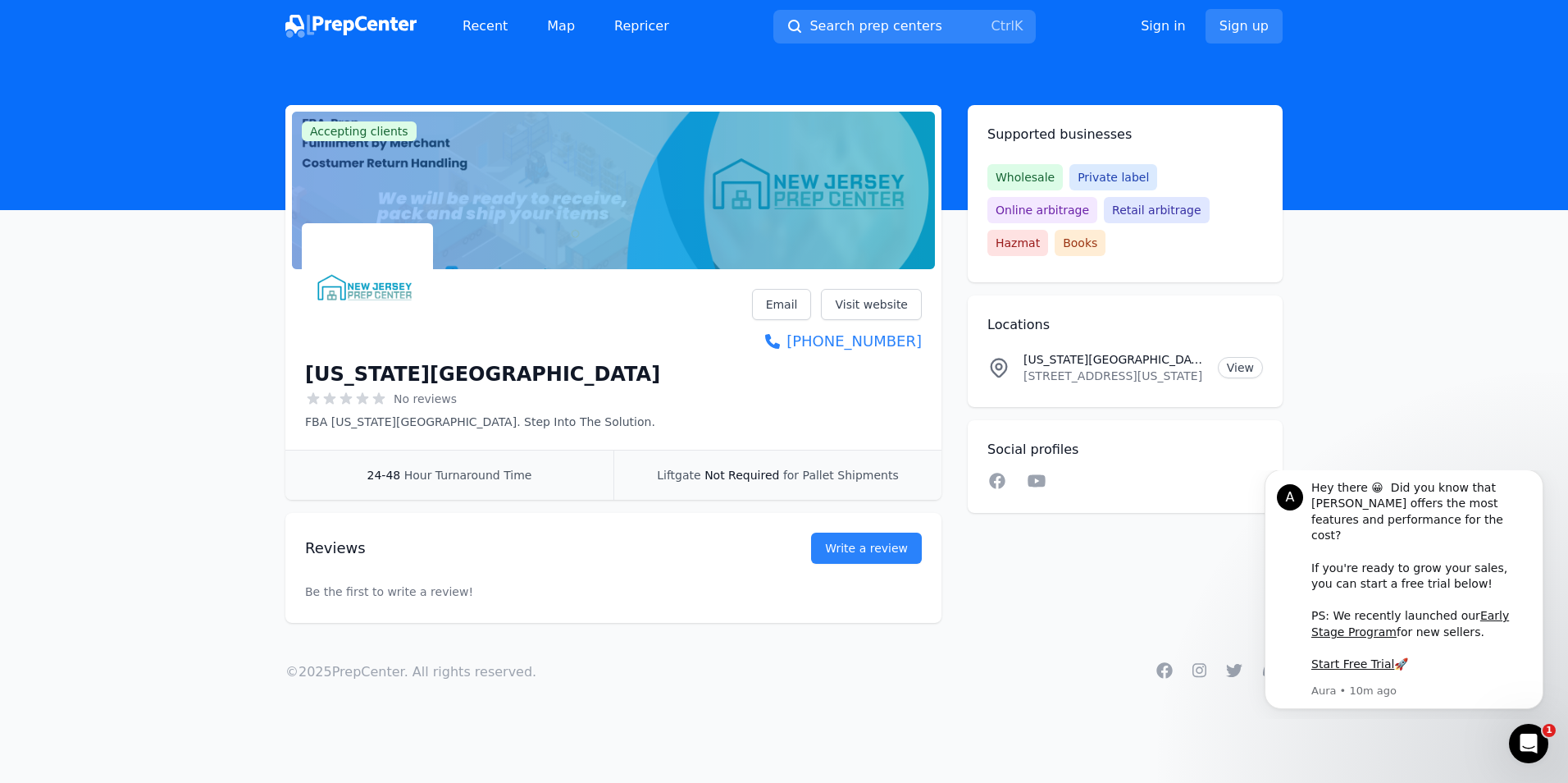
click at [378, 401] on icon at bounding box center [379, 398] width 12 height 12
click at [874, 555] on link "Write a review" at bounding box center [867, 548] width 111 height 31
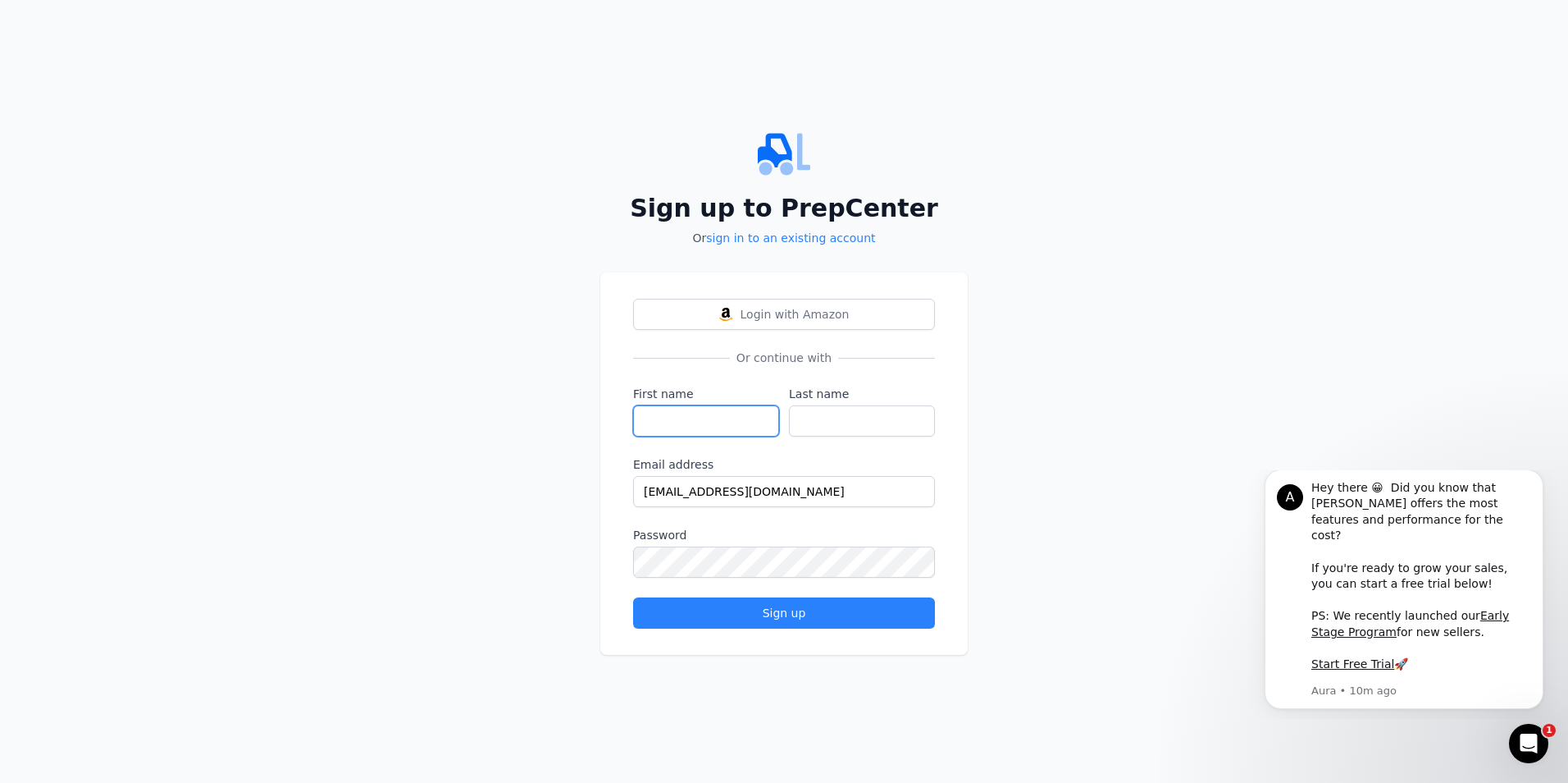
click at [714, 422] on input "First name" at bounding box center [706, 421] width 146 height 31
type input "Mark"
type input "[PERSON_NAME]"
type input "[EMAIL_ADDRESS][DOMAIN_NAME]"
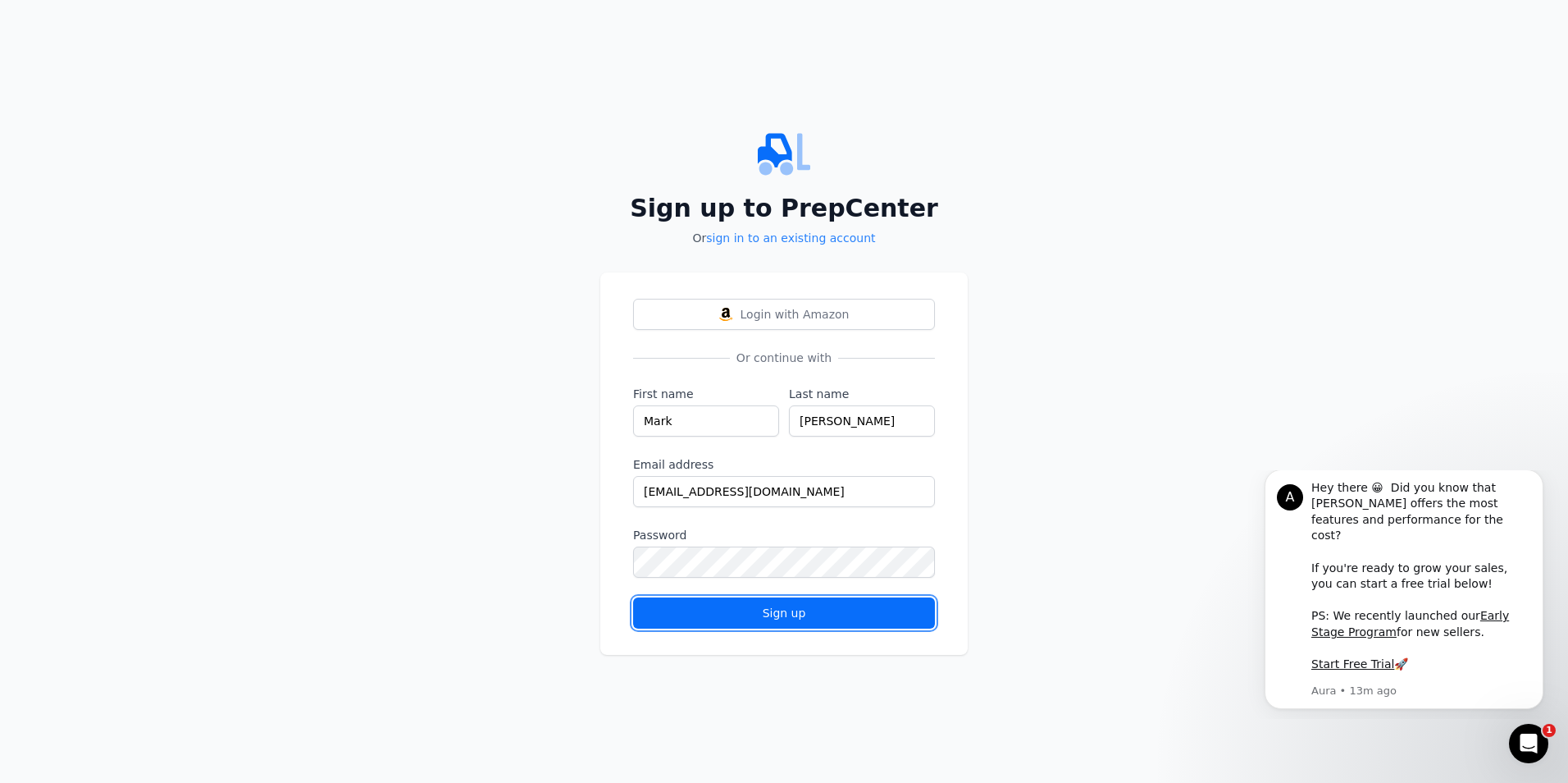
click at [653, 607] on div "Sign up" at bounding box center [784, 613] width 274 height 17
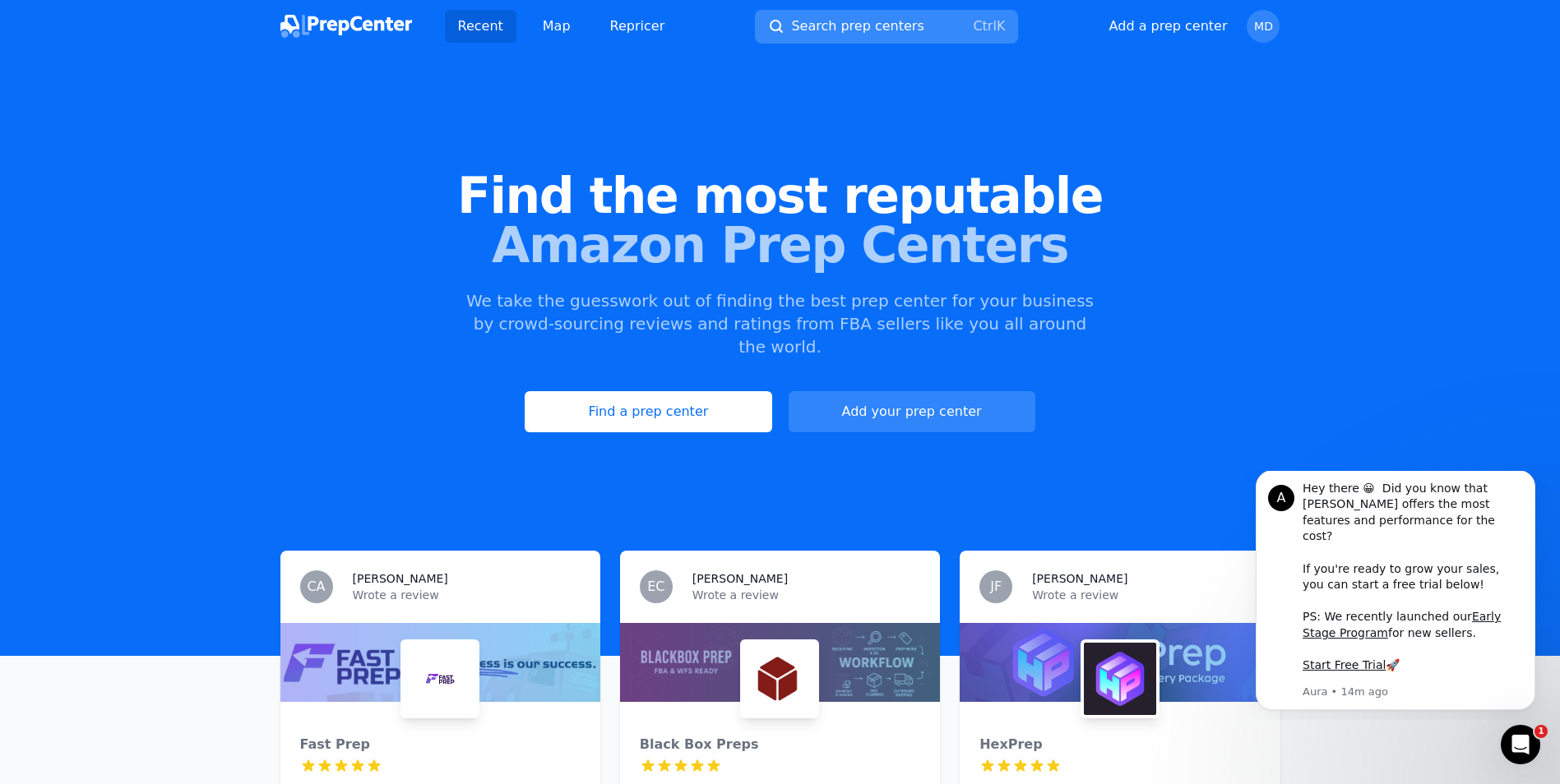
click at [815, 22] on span "Search prep centers" at bounding box center [857, 27] width 132 height 20
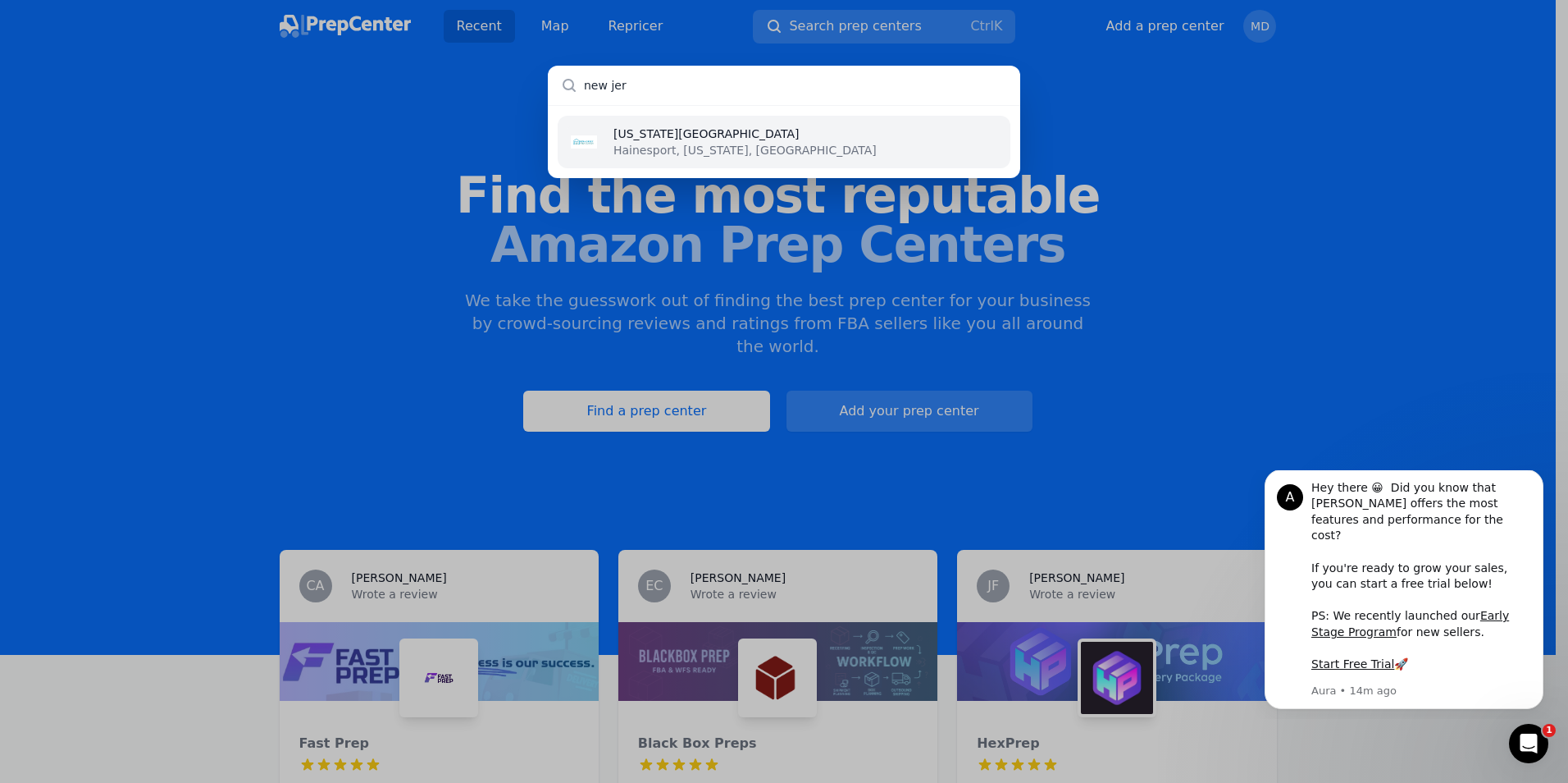
type input "new jer"
click at [770, 123] on li "[US_STATE][GEOGRAPHIC_DATA] [GEOGRAPHIC_DATA], [US_STATE], [GEOGRAPHIC_DATA]" at bounding box center [784, 142] width 453 height 53
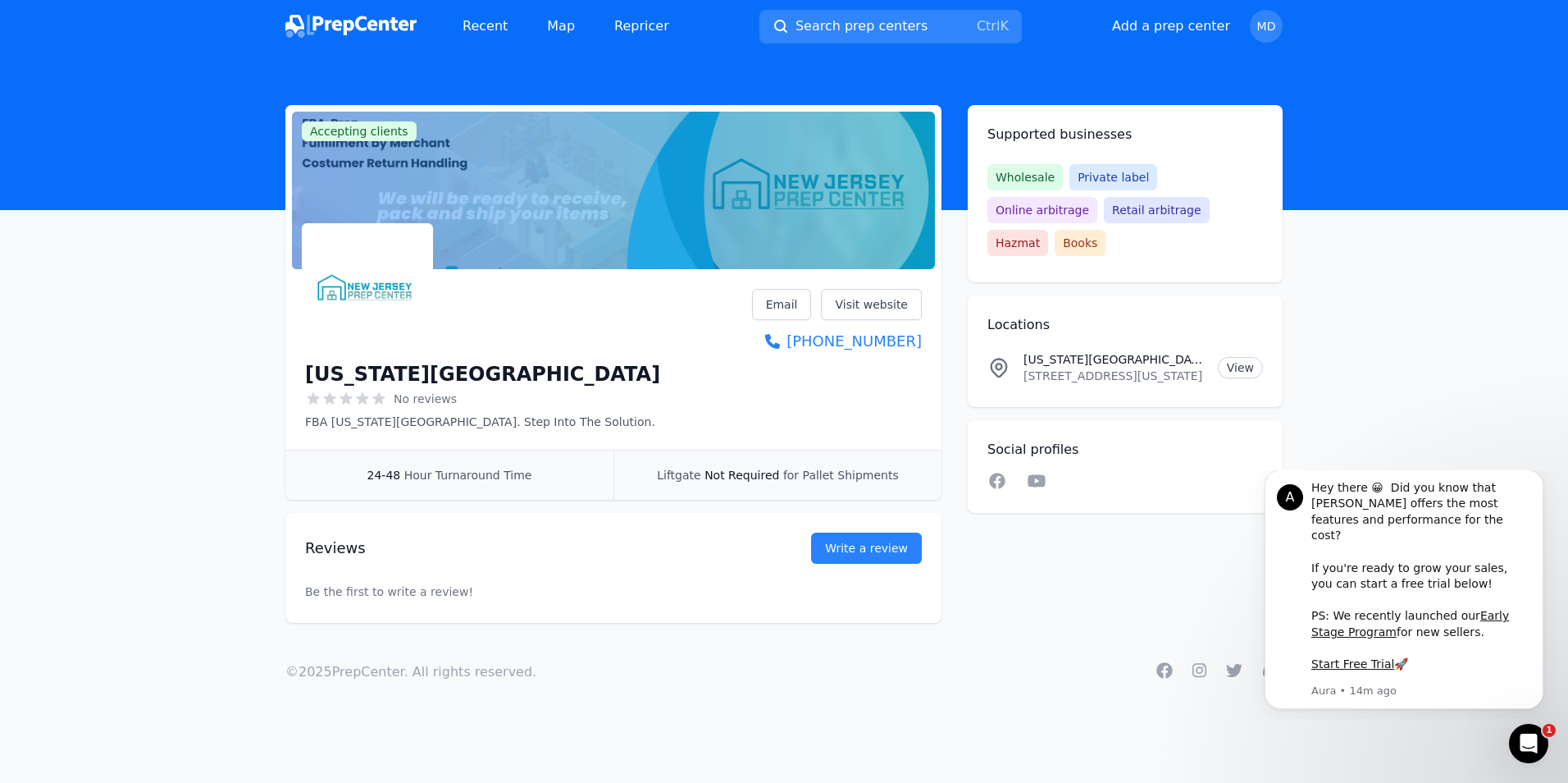
click at [383, 399] on icon at bounding box center [379, 398] width 12 height 12
click at [905, 547] on button "Write a review" at bounding box center [867, 548] width 111 height 31
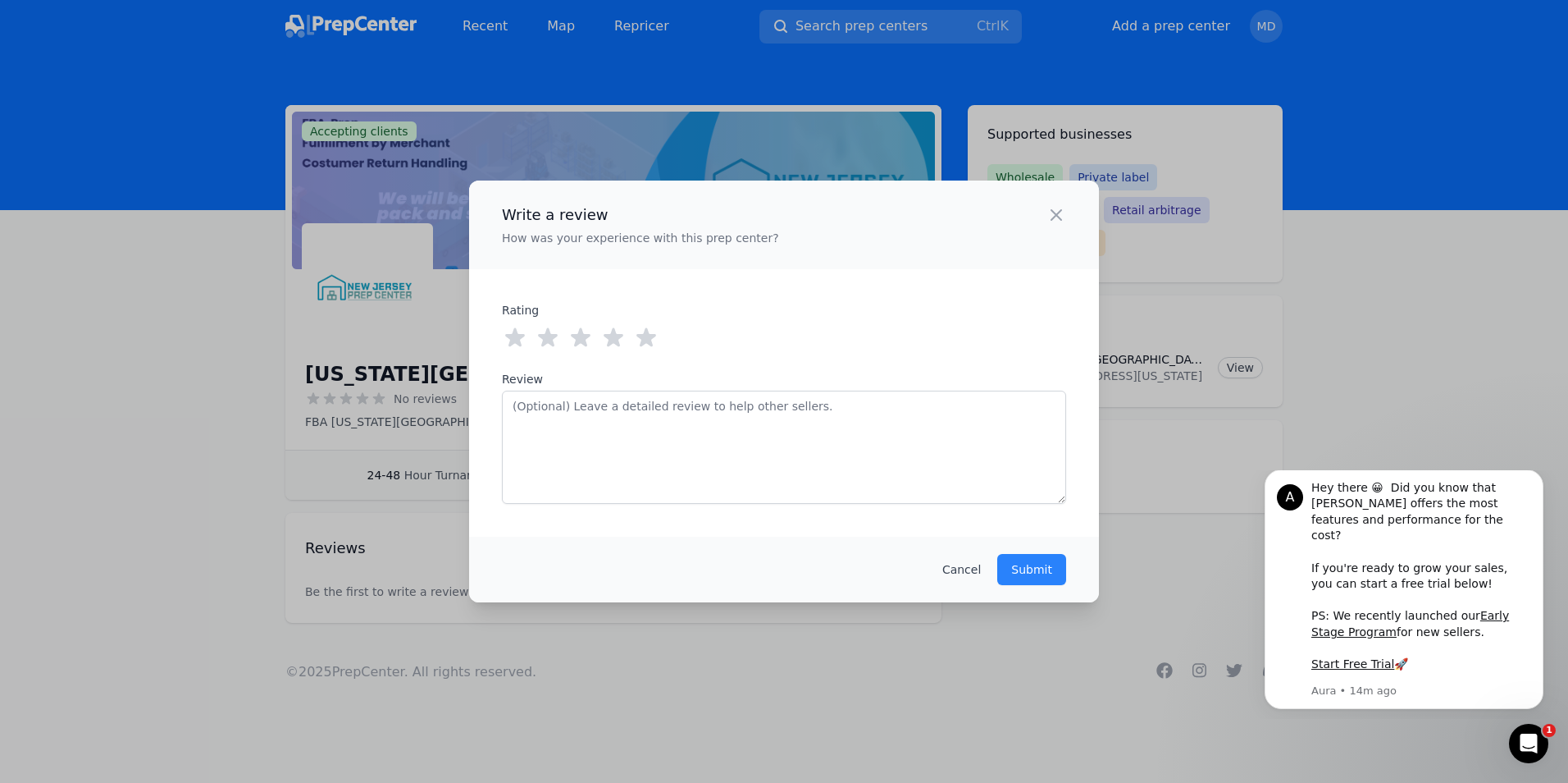
click at [643, 346] on icon at bounding box center [647, 338] width 26 height 26
click at [659, 446] on textarea "Review" at bounding box center [784, 448] width 564 height 113
paste textarea "[US_STATE][GEOGRAPHIC_DATA] is by far the most trustworthy and transparent prep…"
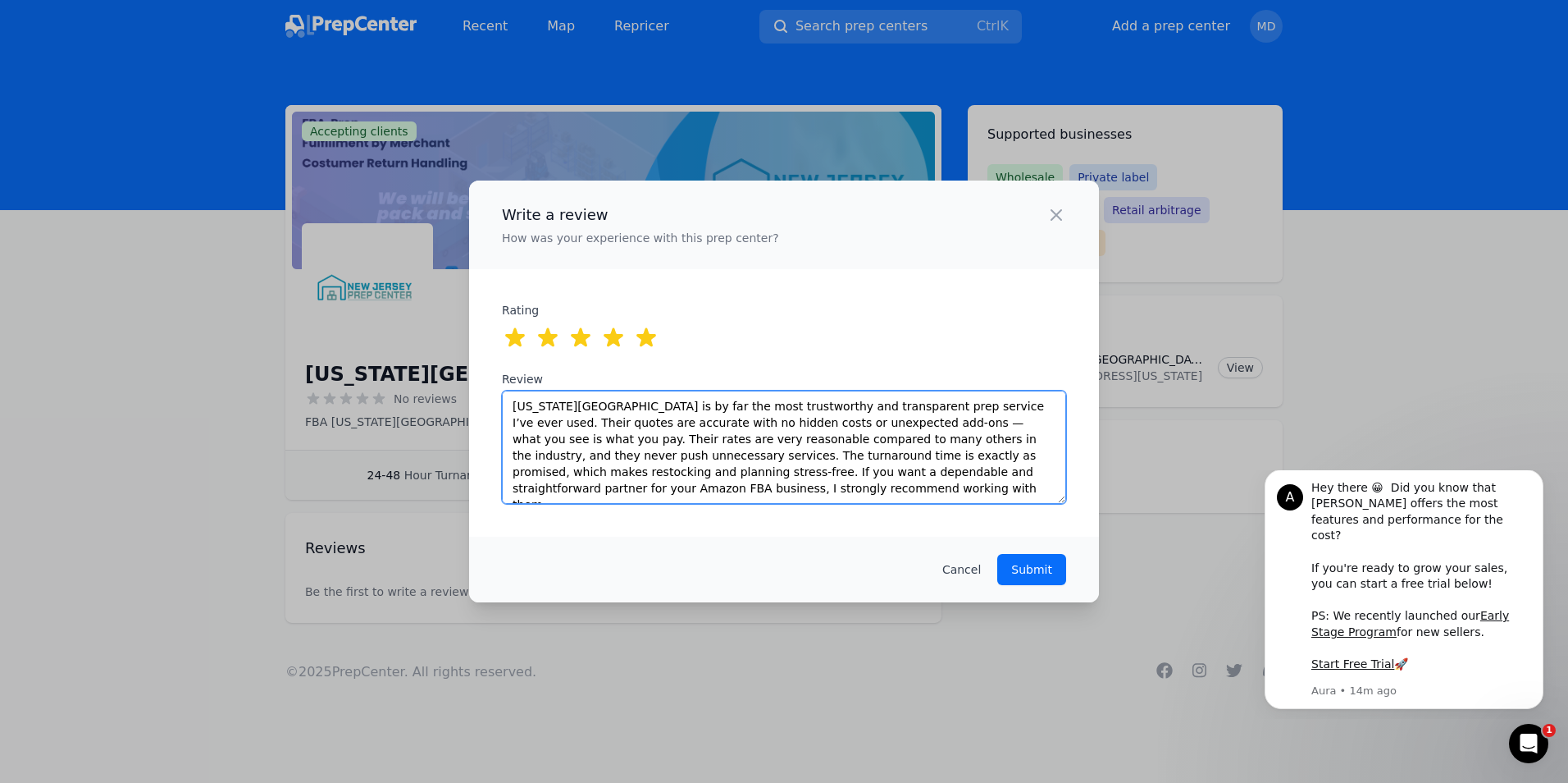
type textarea "[US_STATE][GEOGRAPHIC_DATA] is by far the most trustworthy and transparent prep…"
click at [1038, 575] on p "Submit" at bounding box center [1031, 570] width 41 height 17
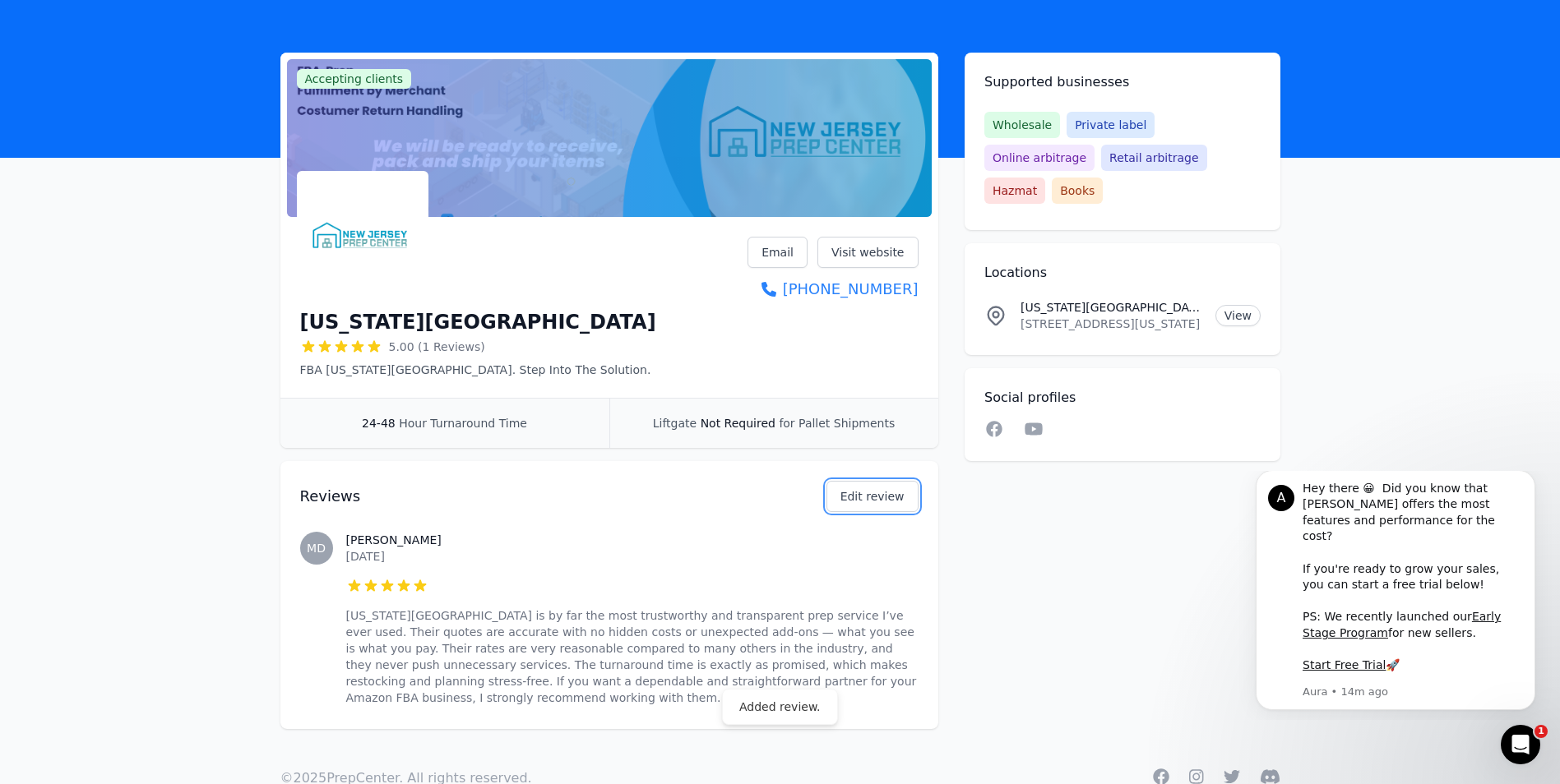
scroll to position [79, 0]
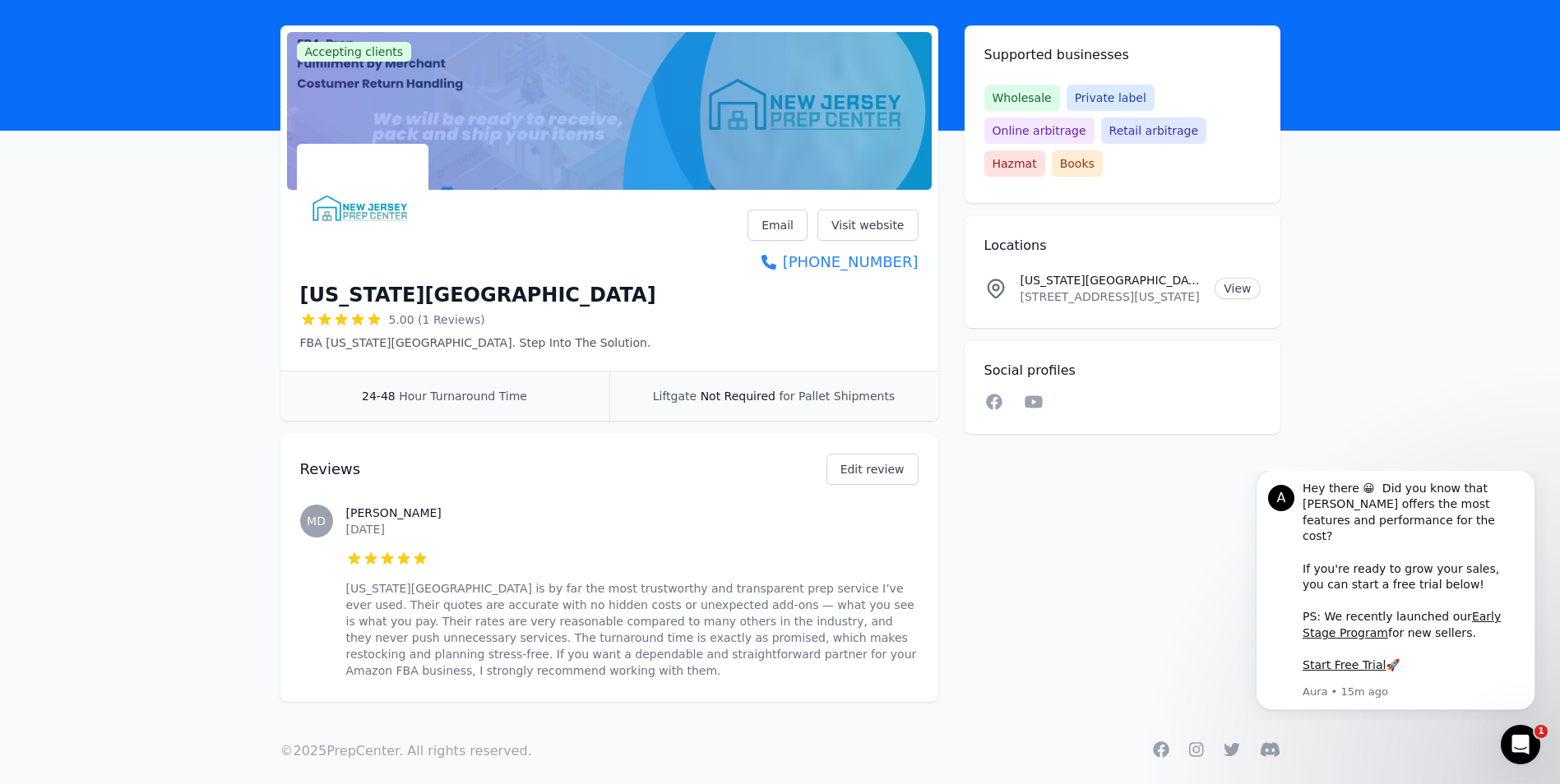
click at [574, 78] on div at bounding box center [609, 110] width 644 height 158
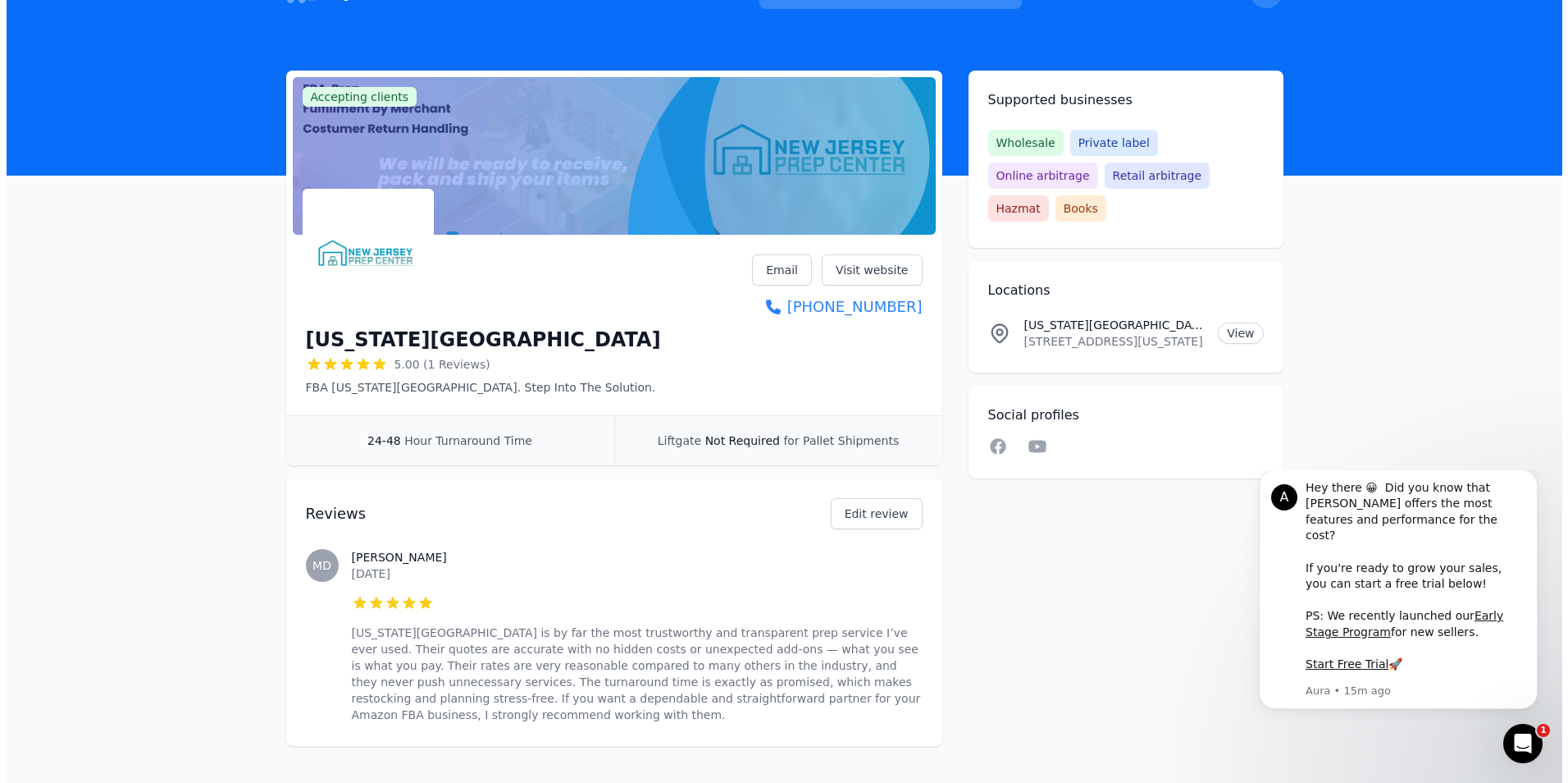
scroll to position [0, 0]
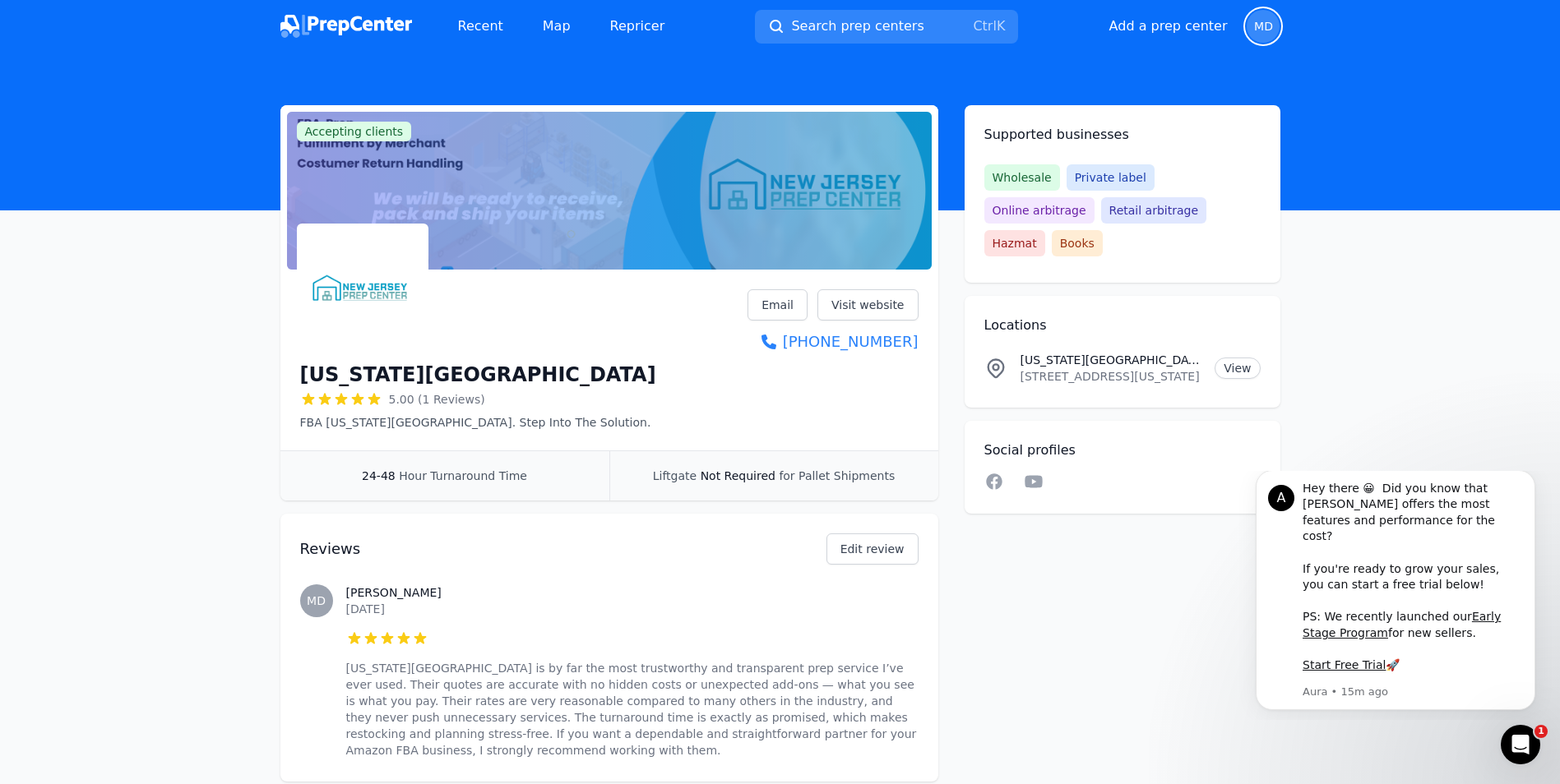
click at [1268, 26] on span "MD" at bounding box center [1263, 27] width 19 height 12
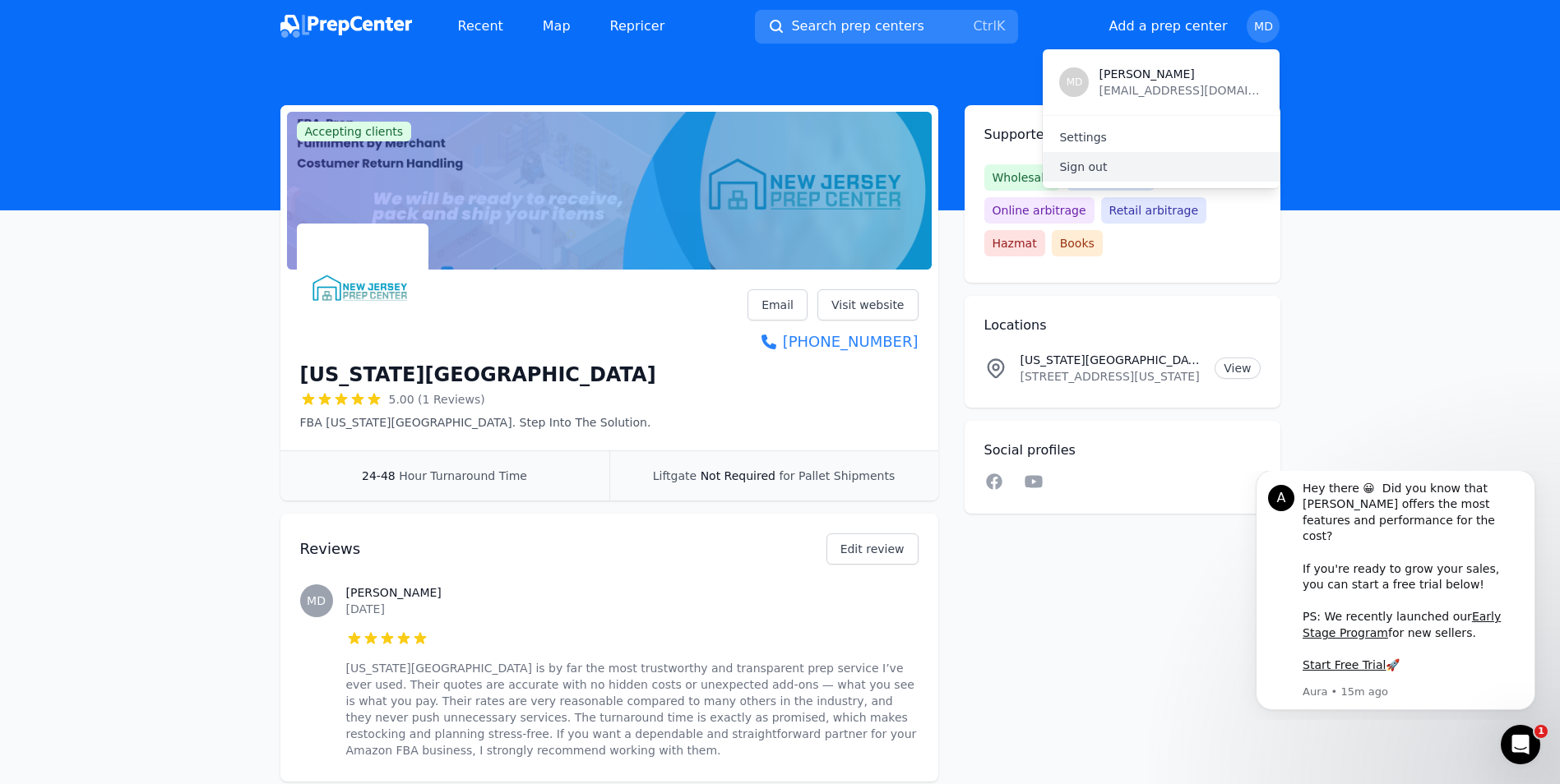
click at [1103, 165] on p "Sign out" at bounding box center [1160, 167] width 204 height 17
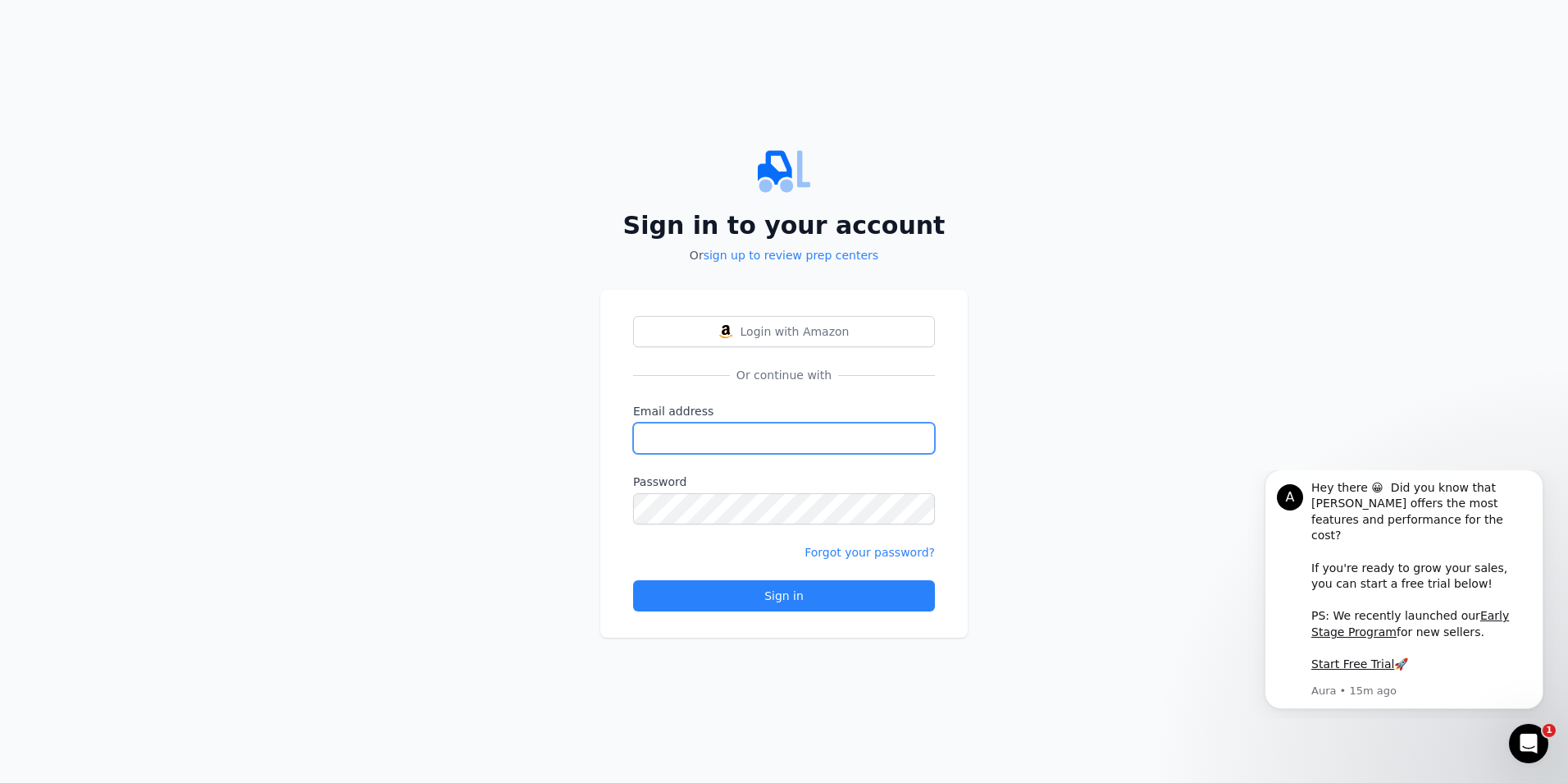
type input "[EMAIL_ADDRESS][DOMAIN_NAME]"
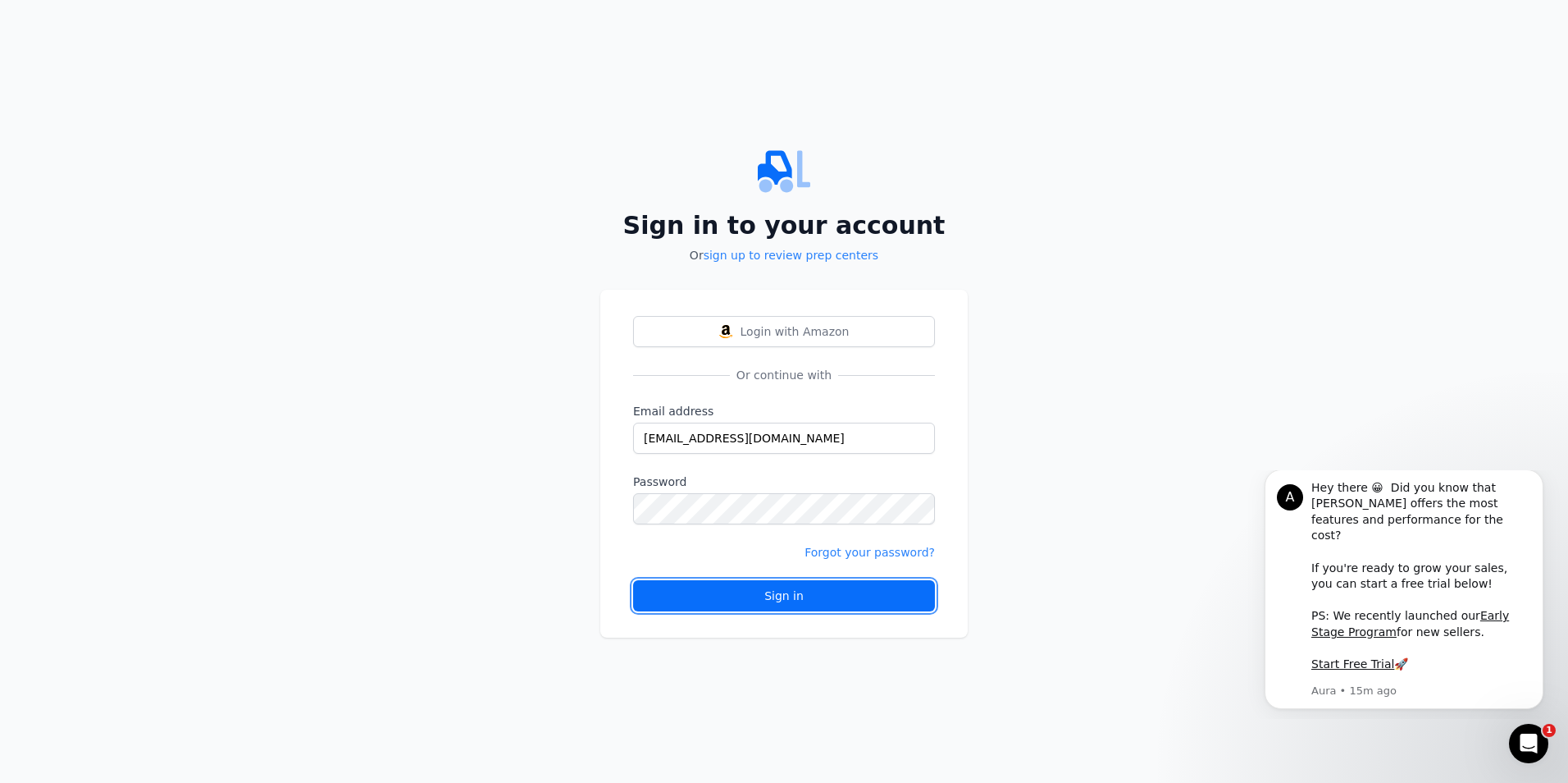
click at [807, 595] on div "Sign in" at bounding box center [784, 595] width 274 height 17
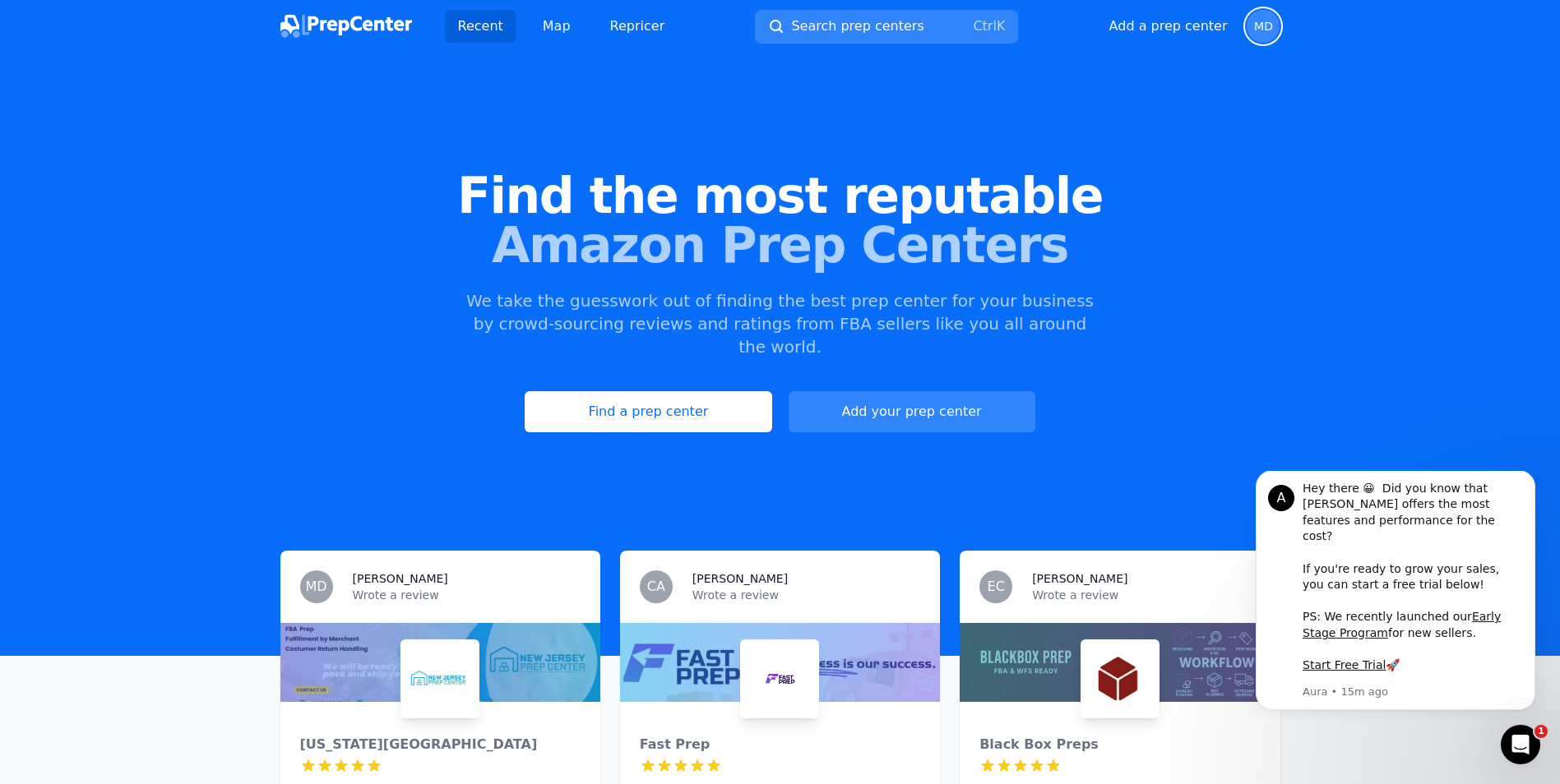
click at [1258, 26] on span "MD" at bounding box center [1263, 27] width 19 height 12
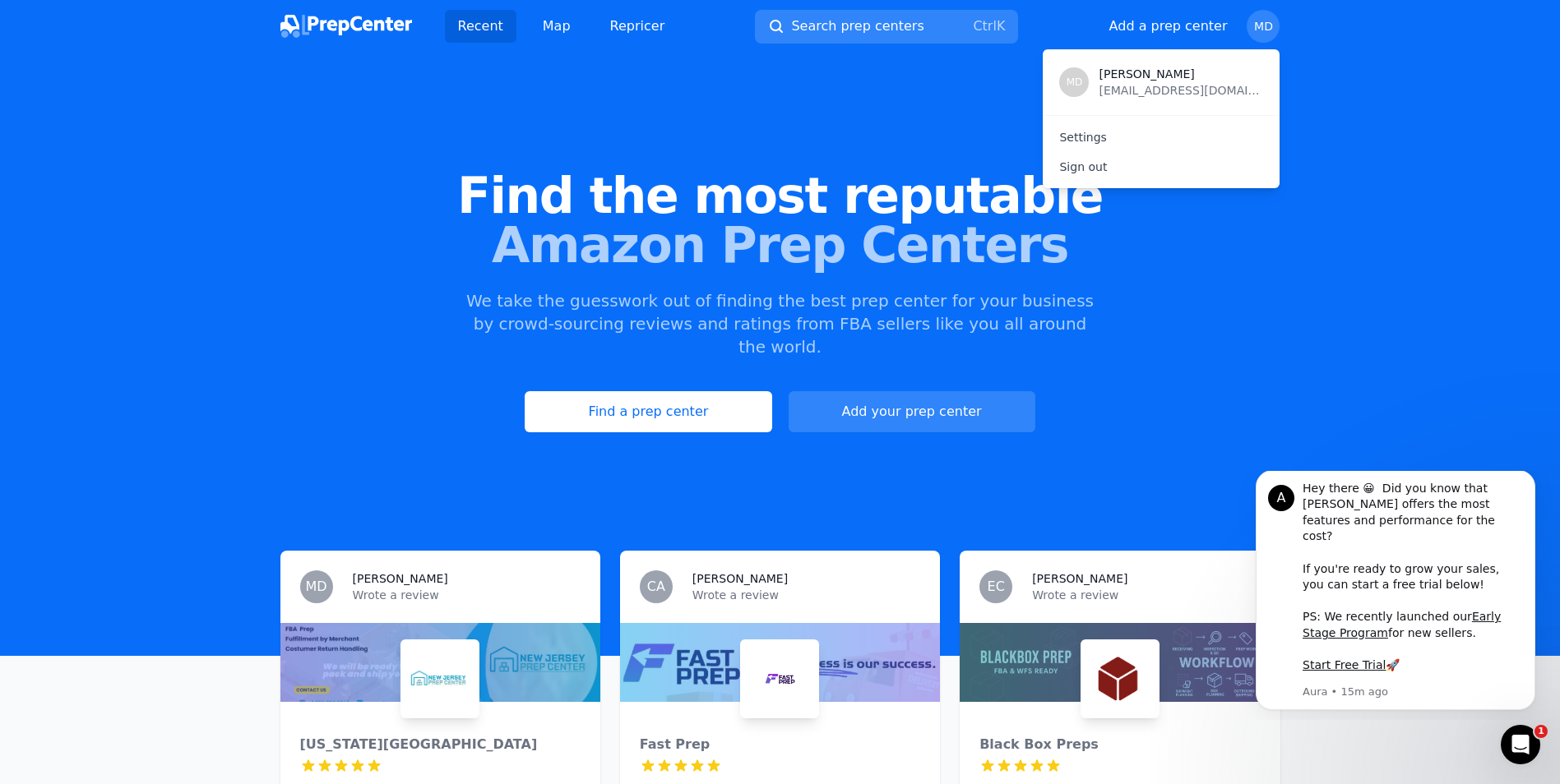
click at [1164, 74] on span "[PERSON_NAME]" at bounding box center [1180, 74] width 164 height 17
click at [1101, 169] on p "Sign out" at bounding box center [1160, 167] width 204 height 17
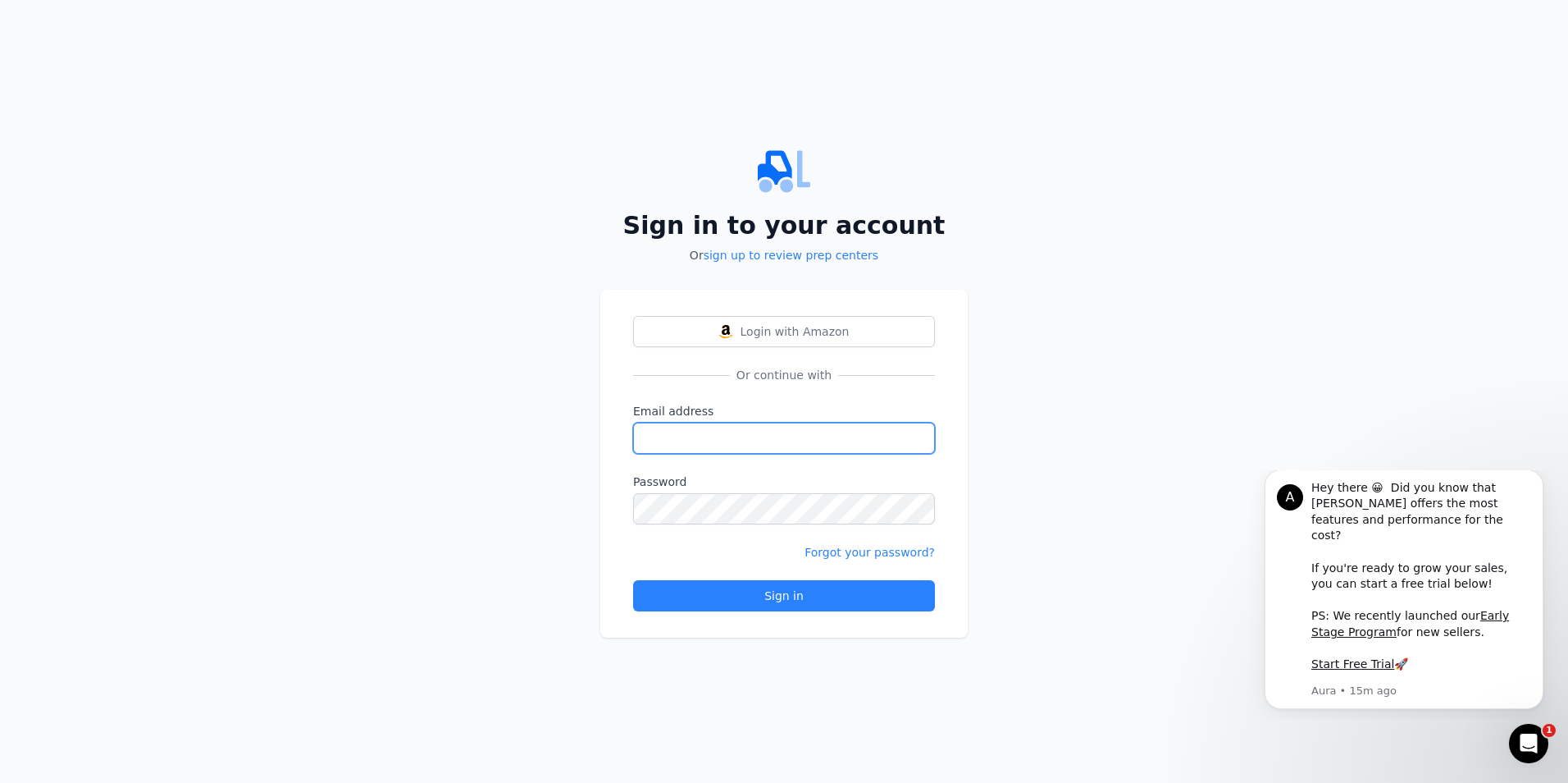
type input "[EMAIL_ADDRESS][DOMAIN_NAME]"
click at [1070, 174] on div "Sign in to your account Or sign up to review prep centers Login with Amazon Or …" at bounding box center [784, 391] width 1568 height 783
click at [1083, 271] on div "Sign in to your account Or sign up to review prep centers Login with Amazon Or …" at bounding box center [784, 391] width 1568 height 783
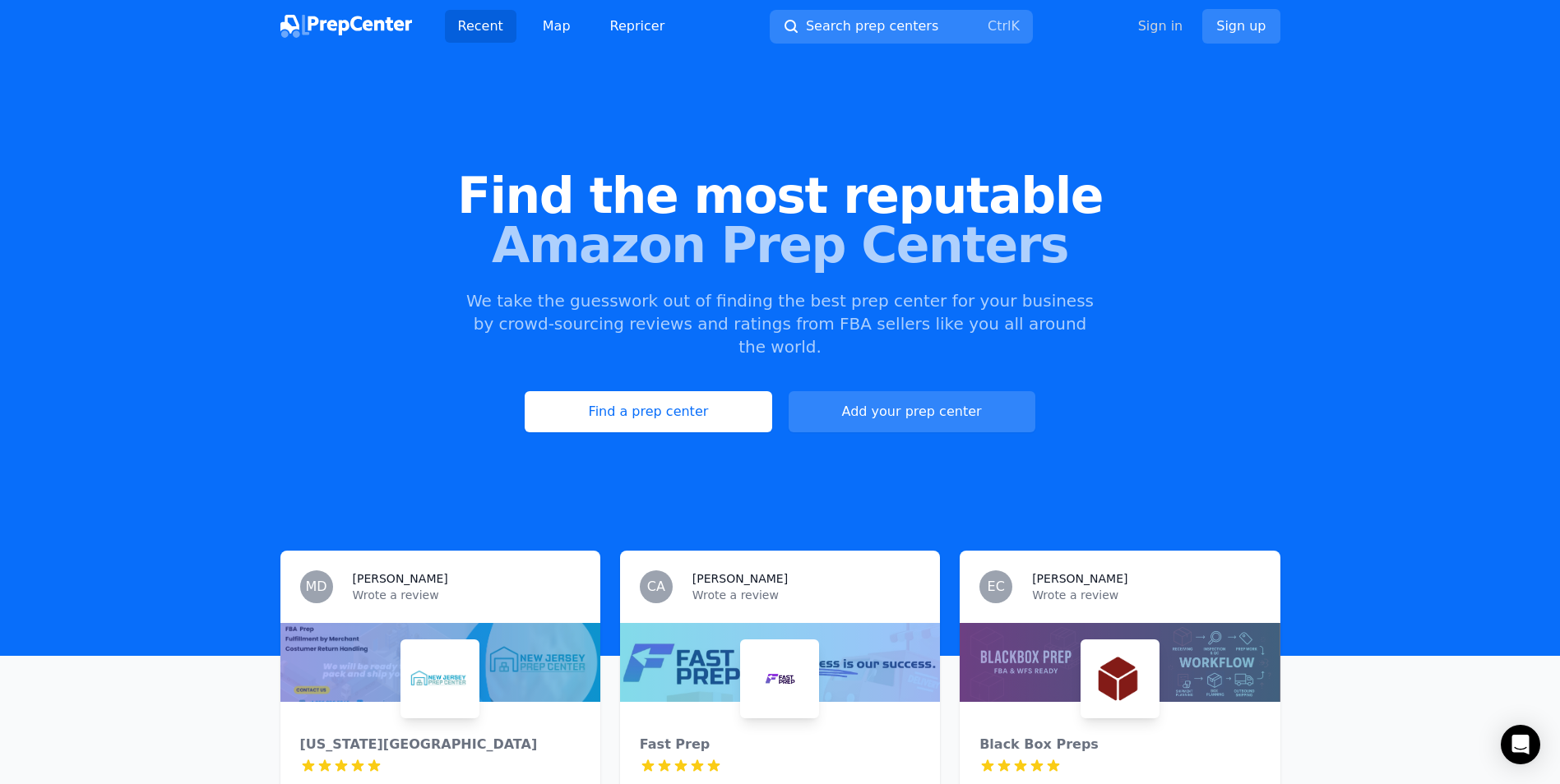
click at [1164, 28] on link "Sign in" at bounding box center [1160, 27] width 45 height 20
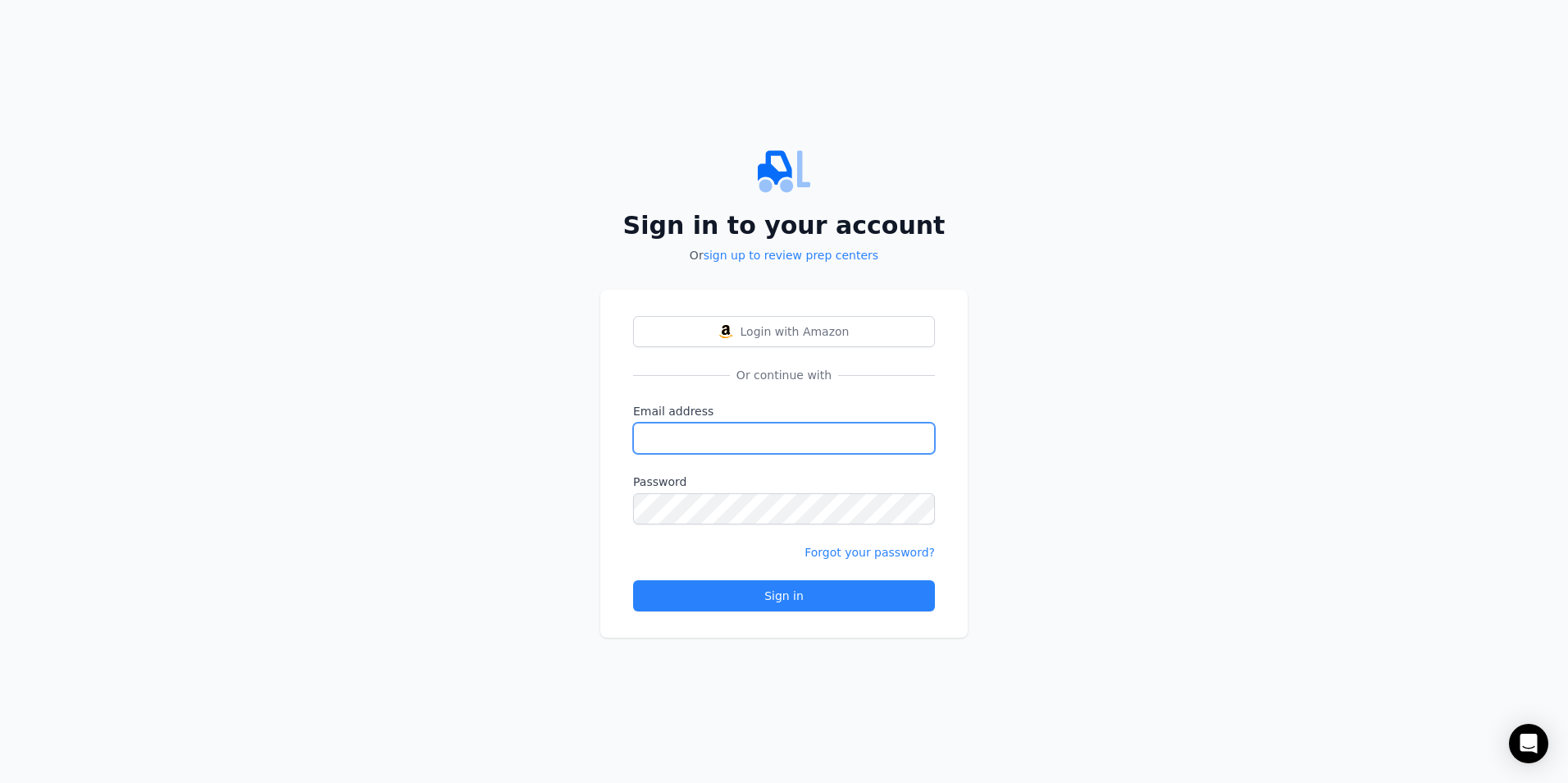
type input "[EMAIL_ADDRESS][DOMAIN_NAME]"
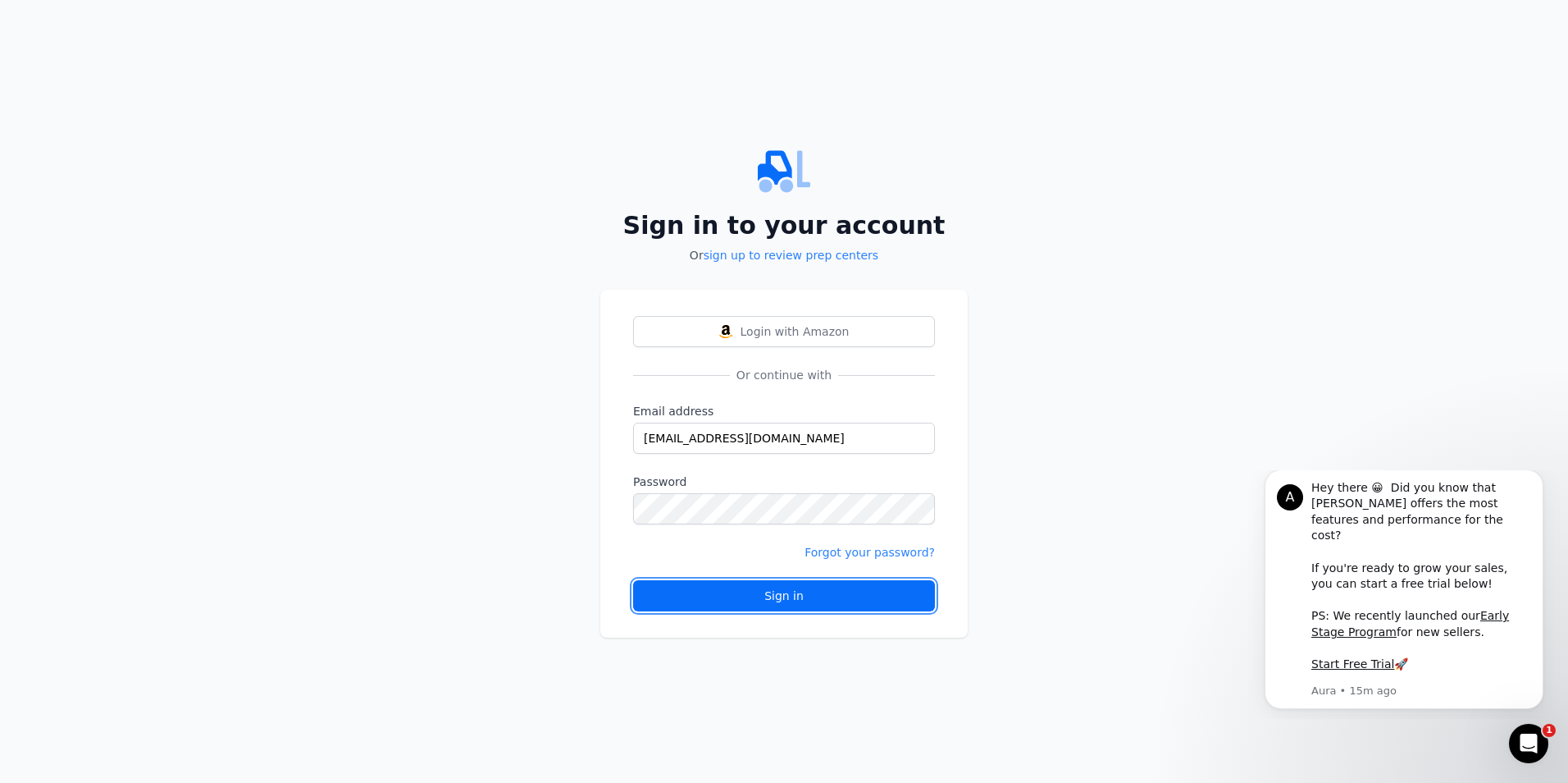
click at [819, 602] on div "Sign in" at bounding box center [784, 595] width 274 height 17
